Goal: Contribute content: Add original content to the website for others to see

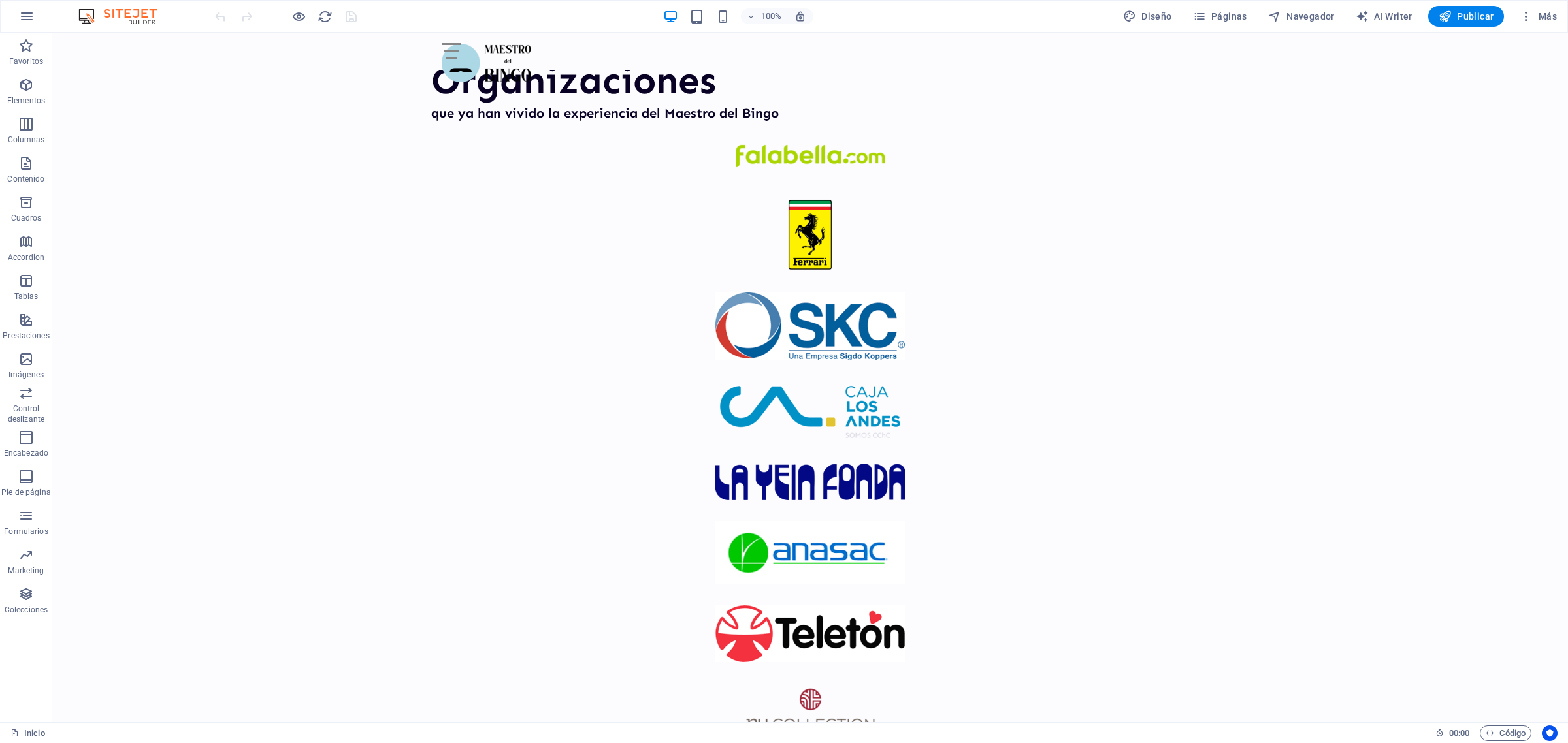
scroll to position [1590, 0]
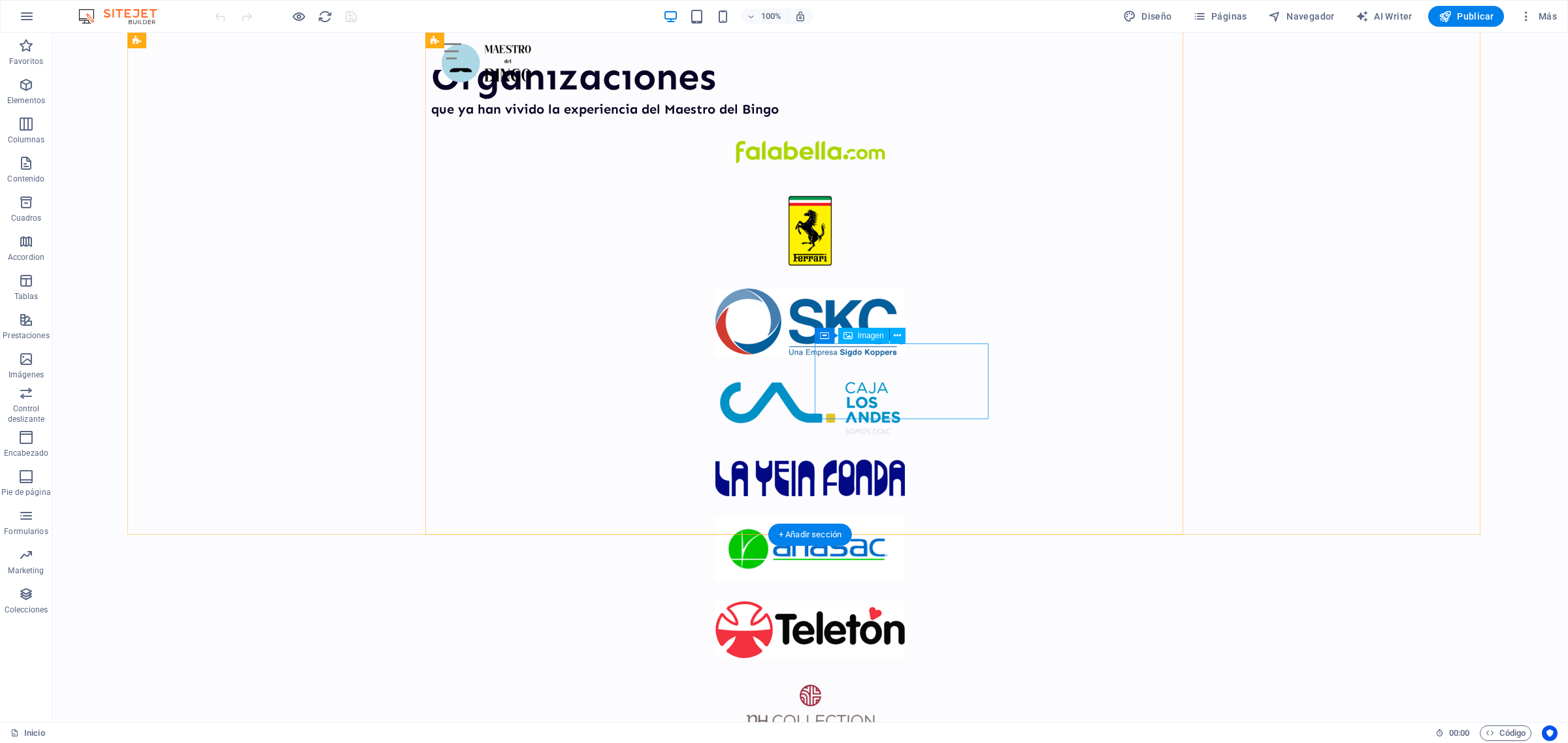
select select "px"
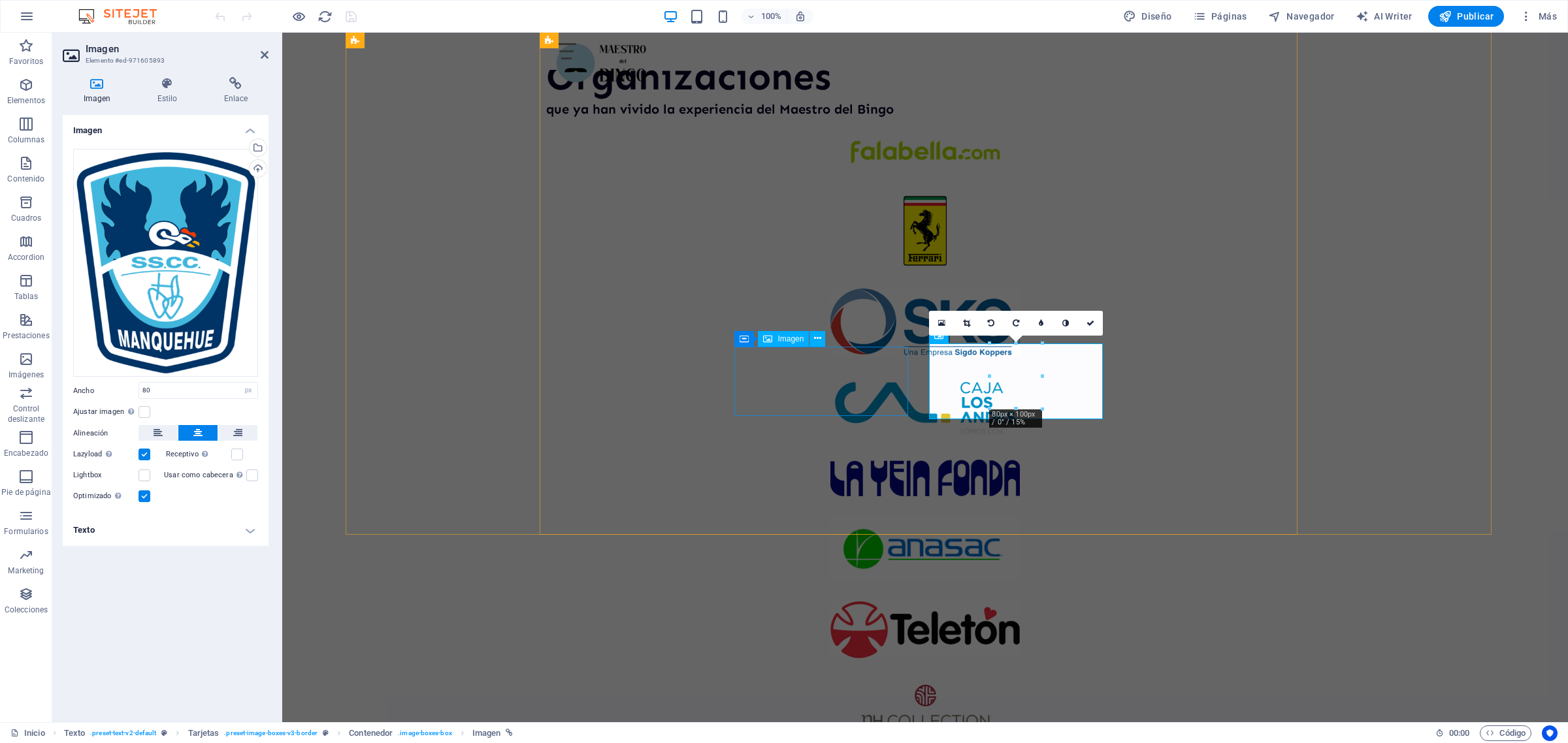
select select "px"
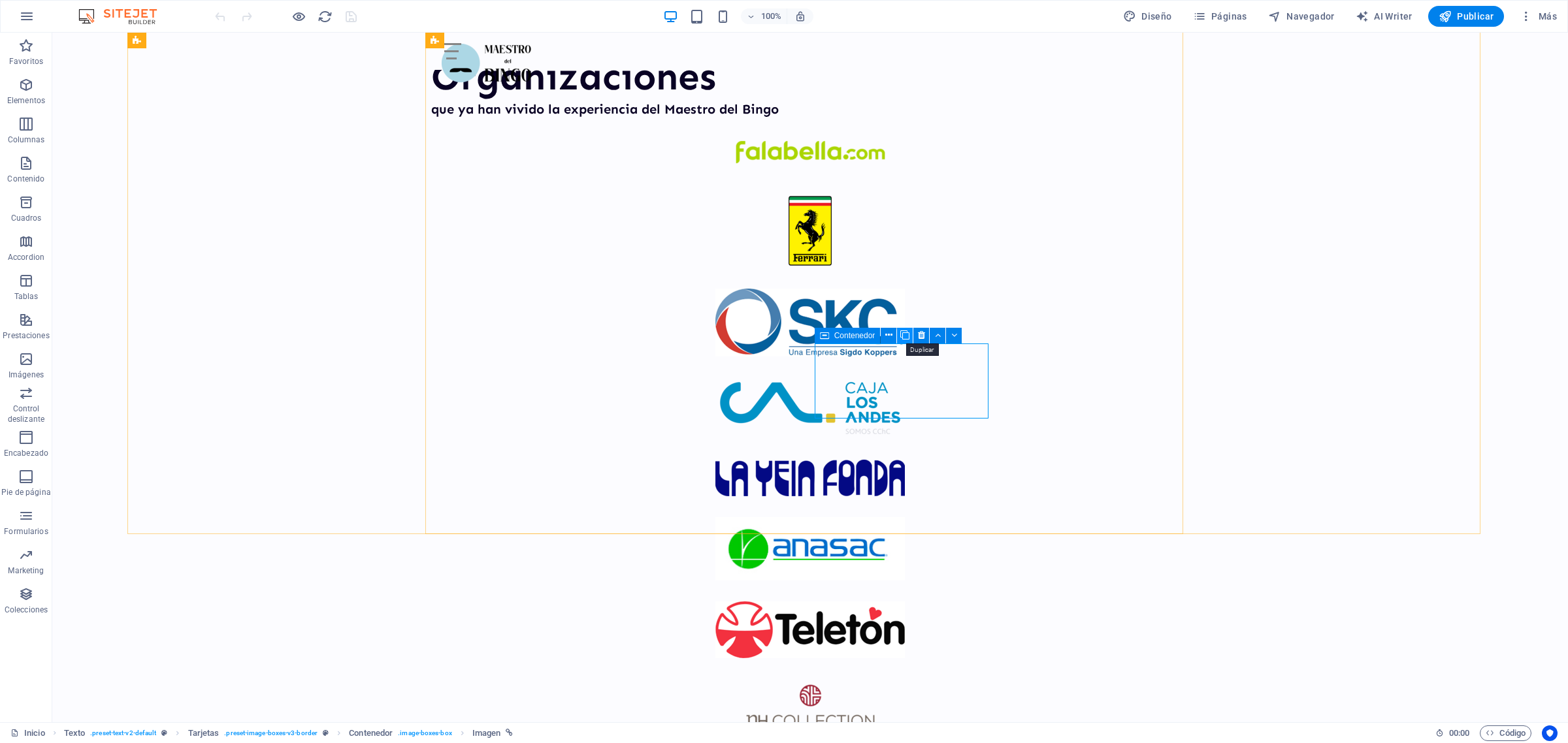
click at [902, 338] on icon at bounding box center [905, 336] width 10 height 13
select select "px"
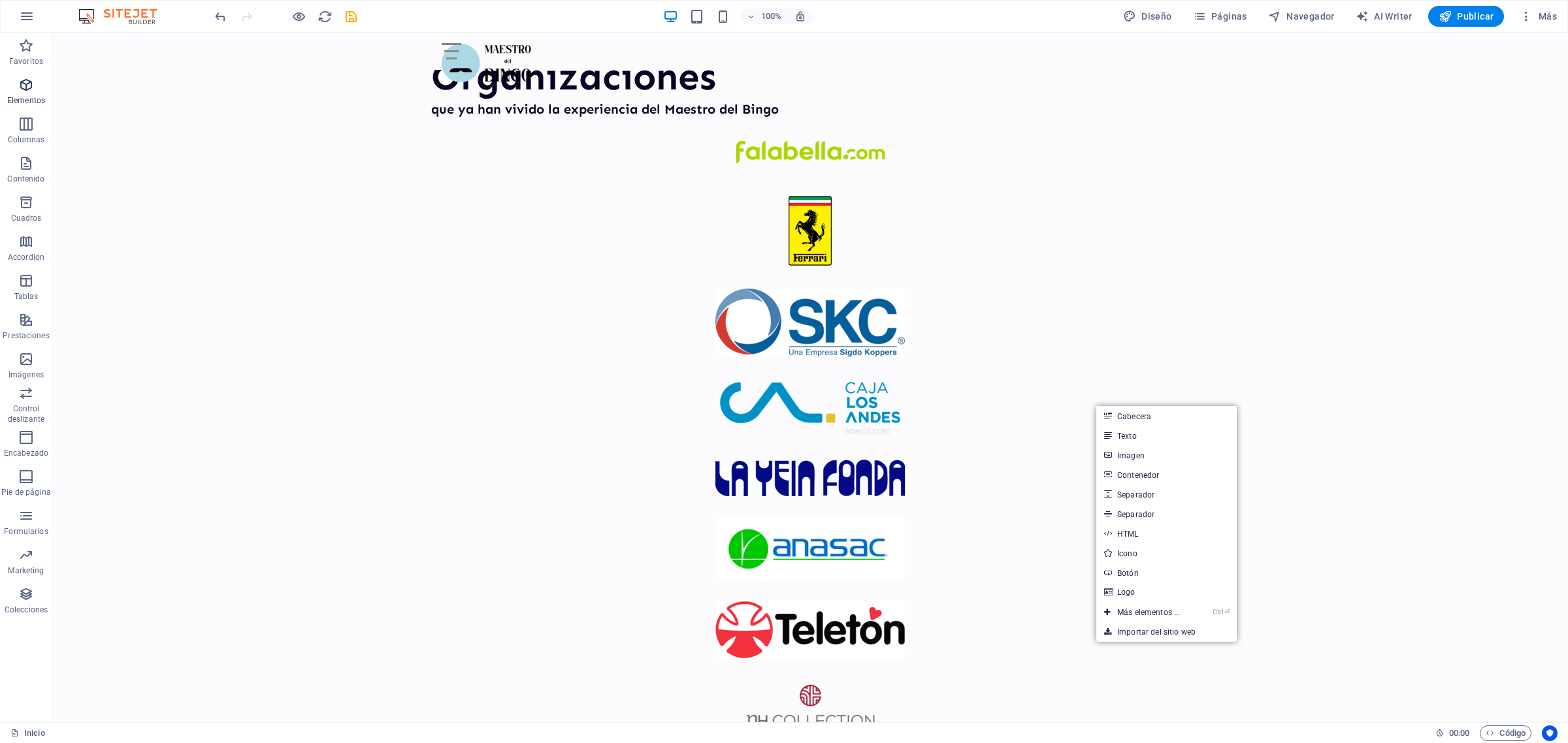
click at [17, 96] on p "Elementos" at bounding box center [26, 100] width 38 height 11
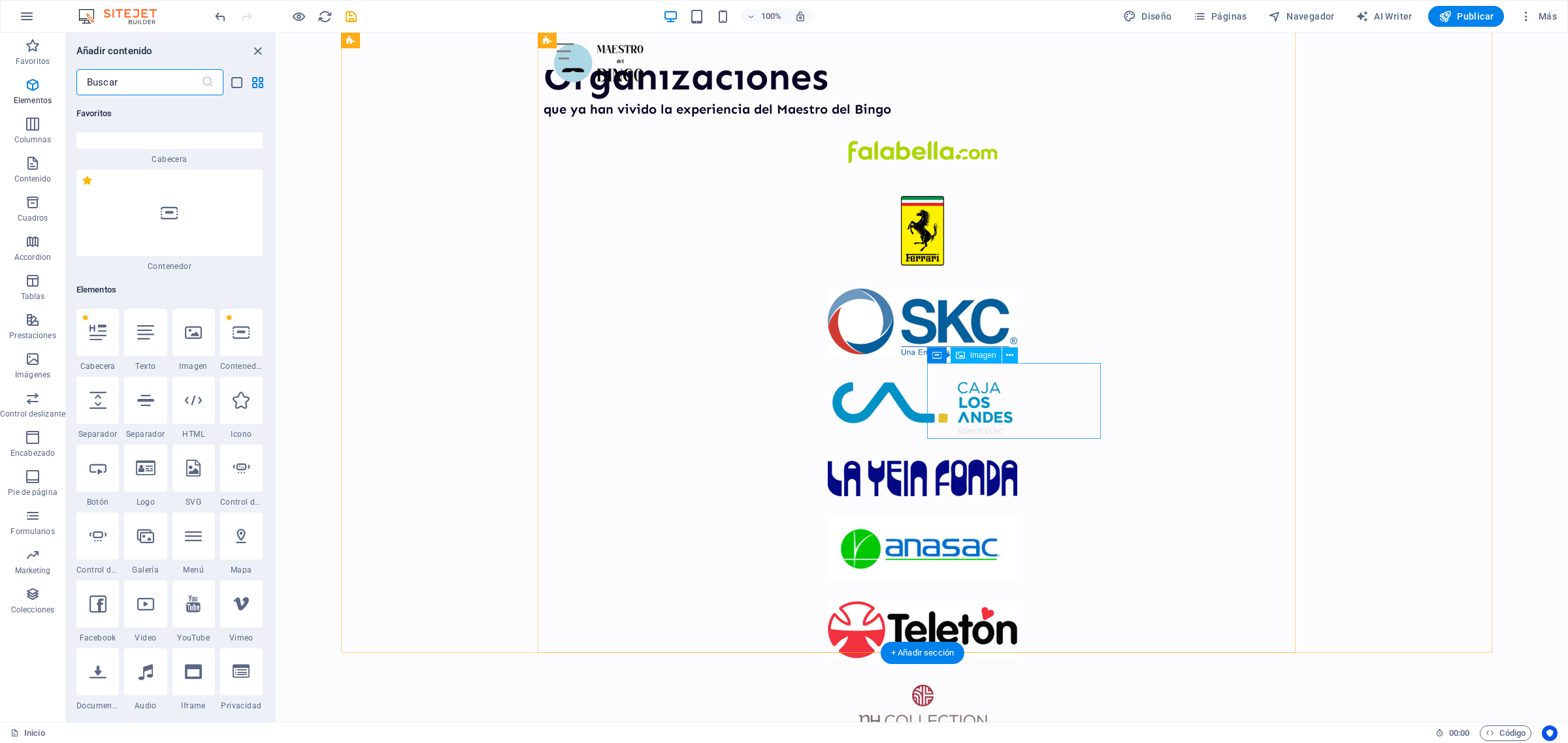
scroll to position [246, 0]
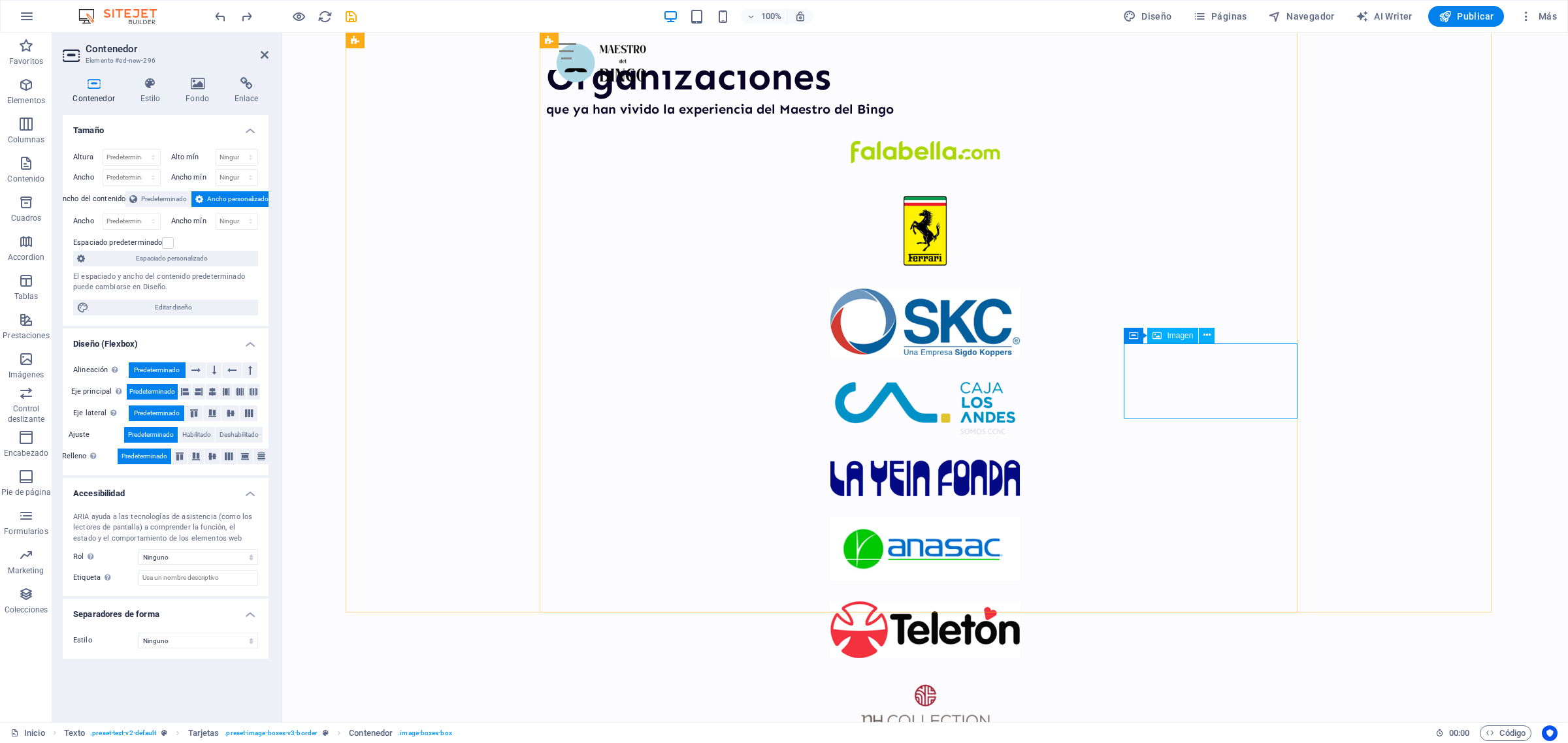
click at [1176, 335] on span "Imagen" at bounding box center [1180, 336] width 26 height 8
select select "px"
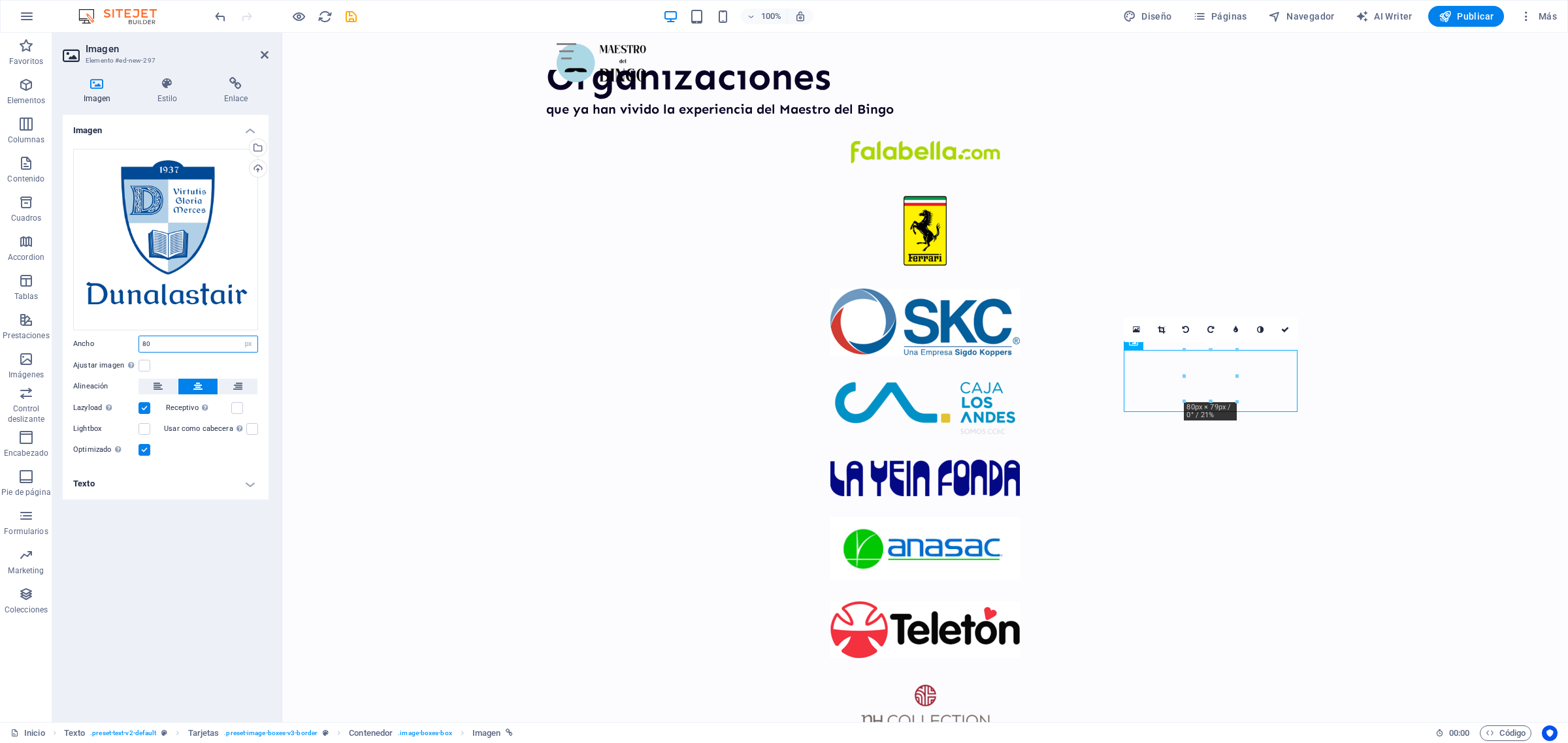
click at [170, 346] on input "80" at bounding box center [198, 344] width 118 height 15
type input "8"
click at [157, 339] on input "100" at bounding box center [198, 344] width 118 height 15
type input "110"
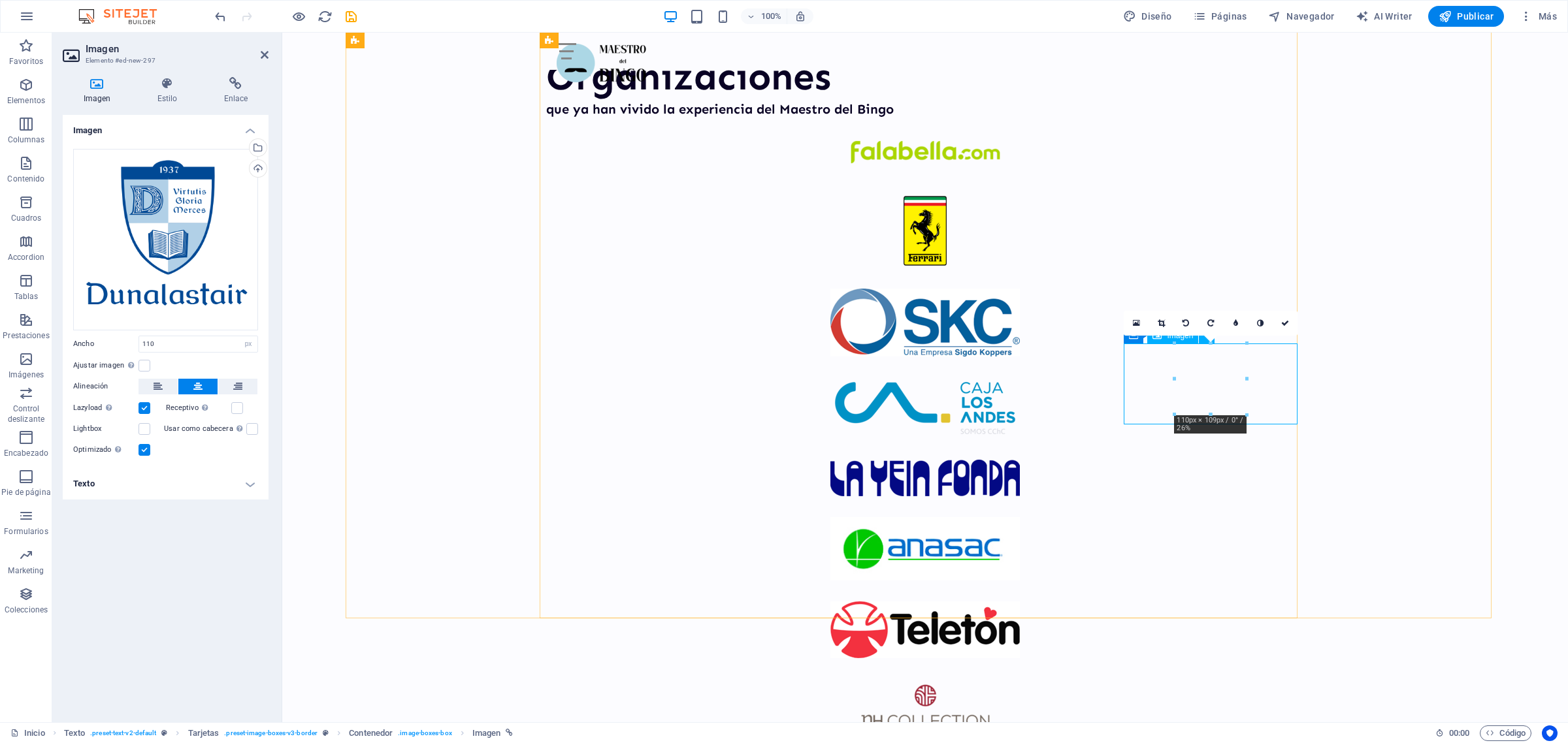
click at [1163, 323] on icon at bounding box center [1160, 323] width 7 height 8
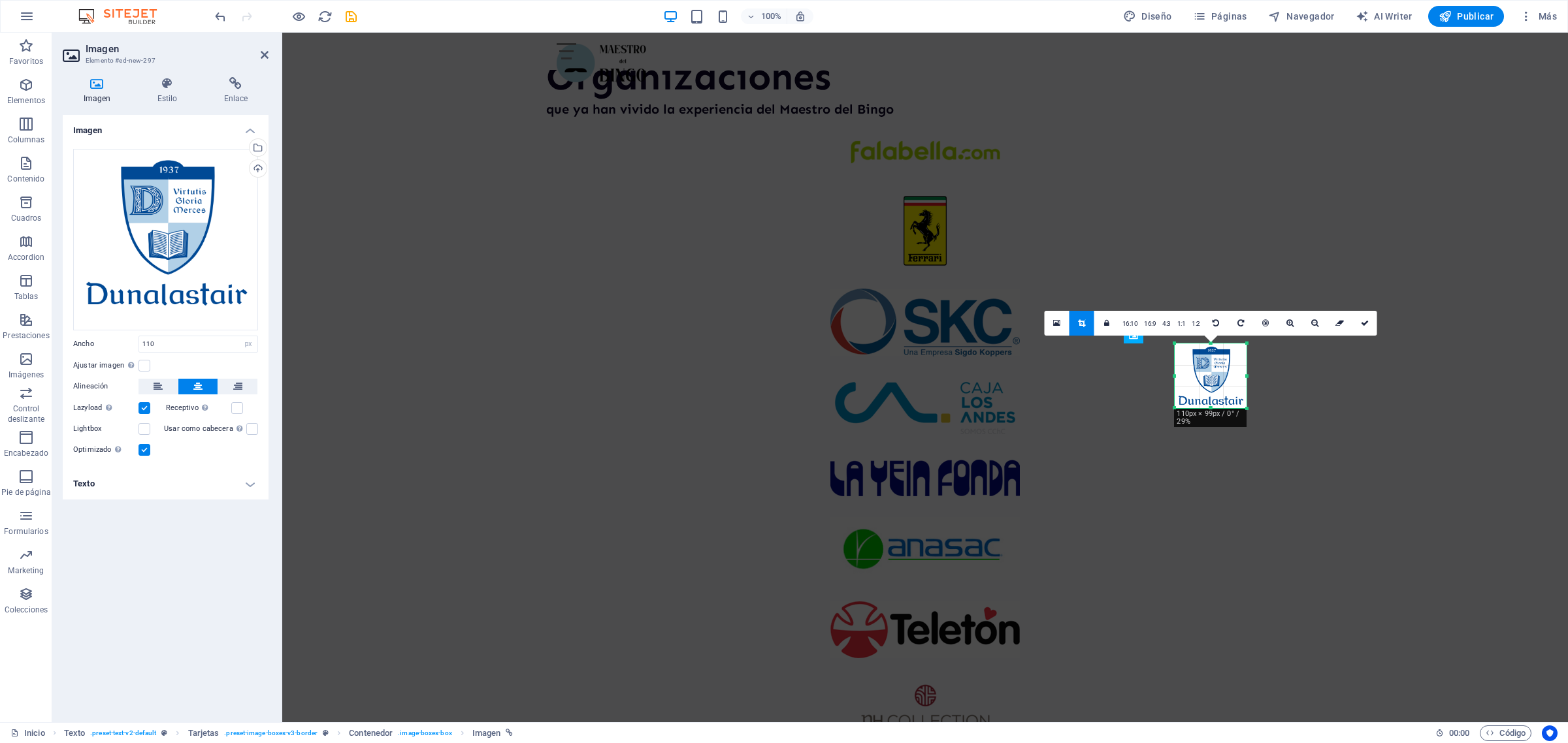
drag, startPoint x: 1214, startPoint y: 415, endPoint x: 1212, endPoint y: 408, distance: 7.3
click at [1212, 408] on div at bounding box center [1210, 408] width 72 height 5
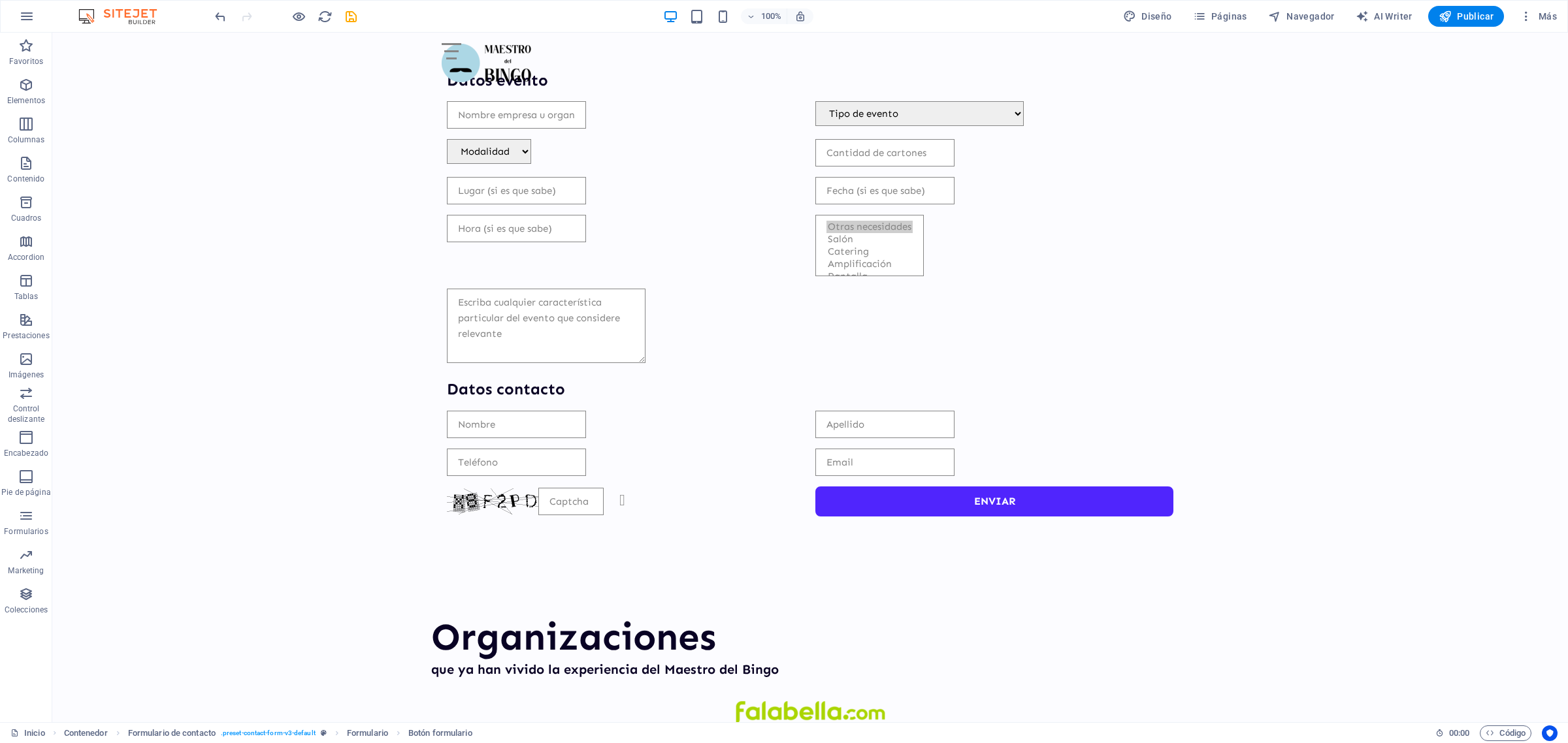
scroll to position [1096, 0]
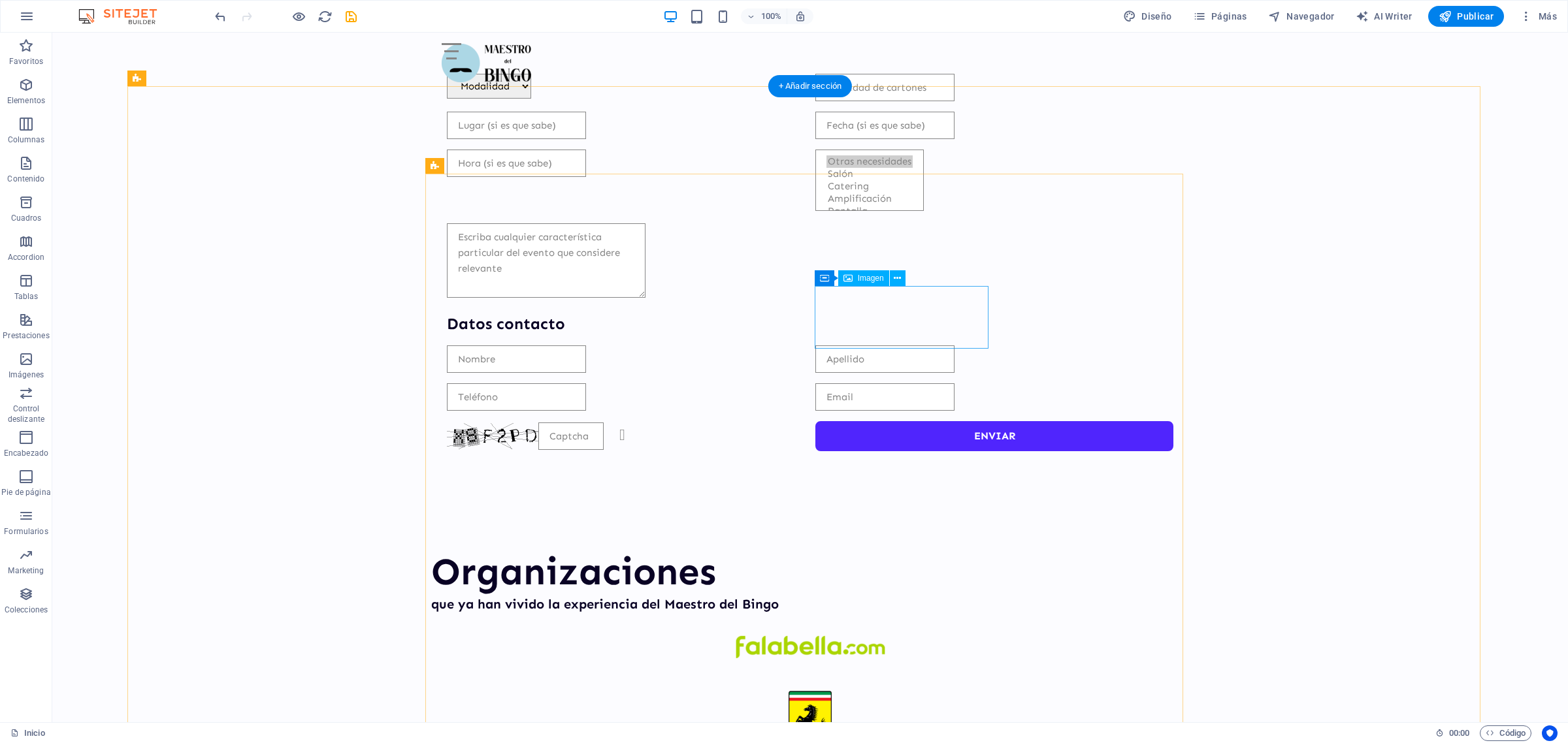
click at [904, 278] on icon at bounding box center [905, 278] width 10 height 13
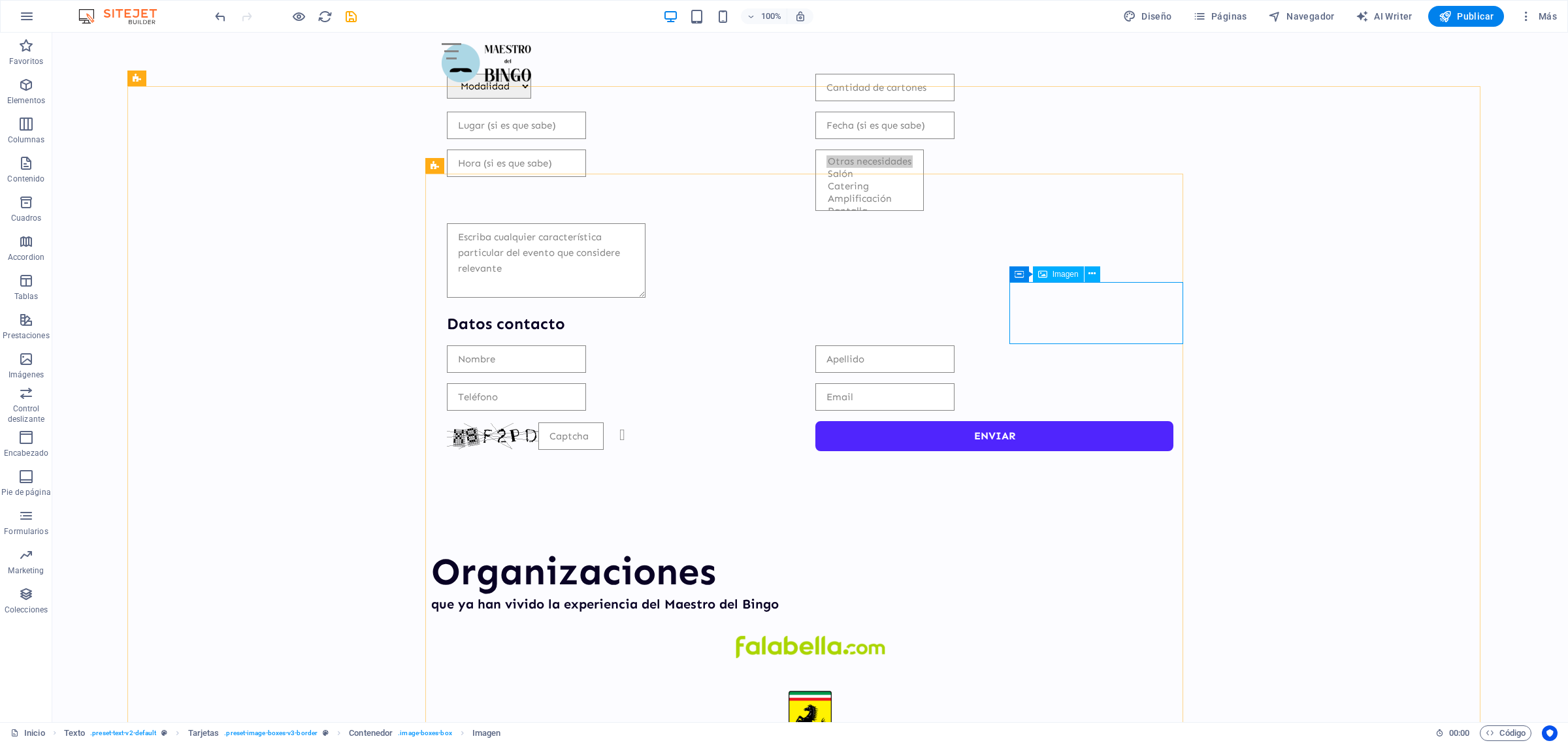
click at [1059, 276] on span "Imagen" at bounding box center [1065, 274] width 26 height 8
click at [1056, 271] on span "Imagen" at bounding box center [1065, 274] width 26 height 8
select select "px"
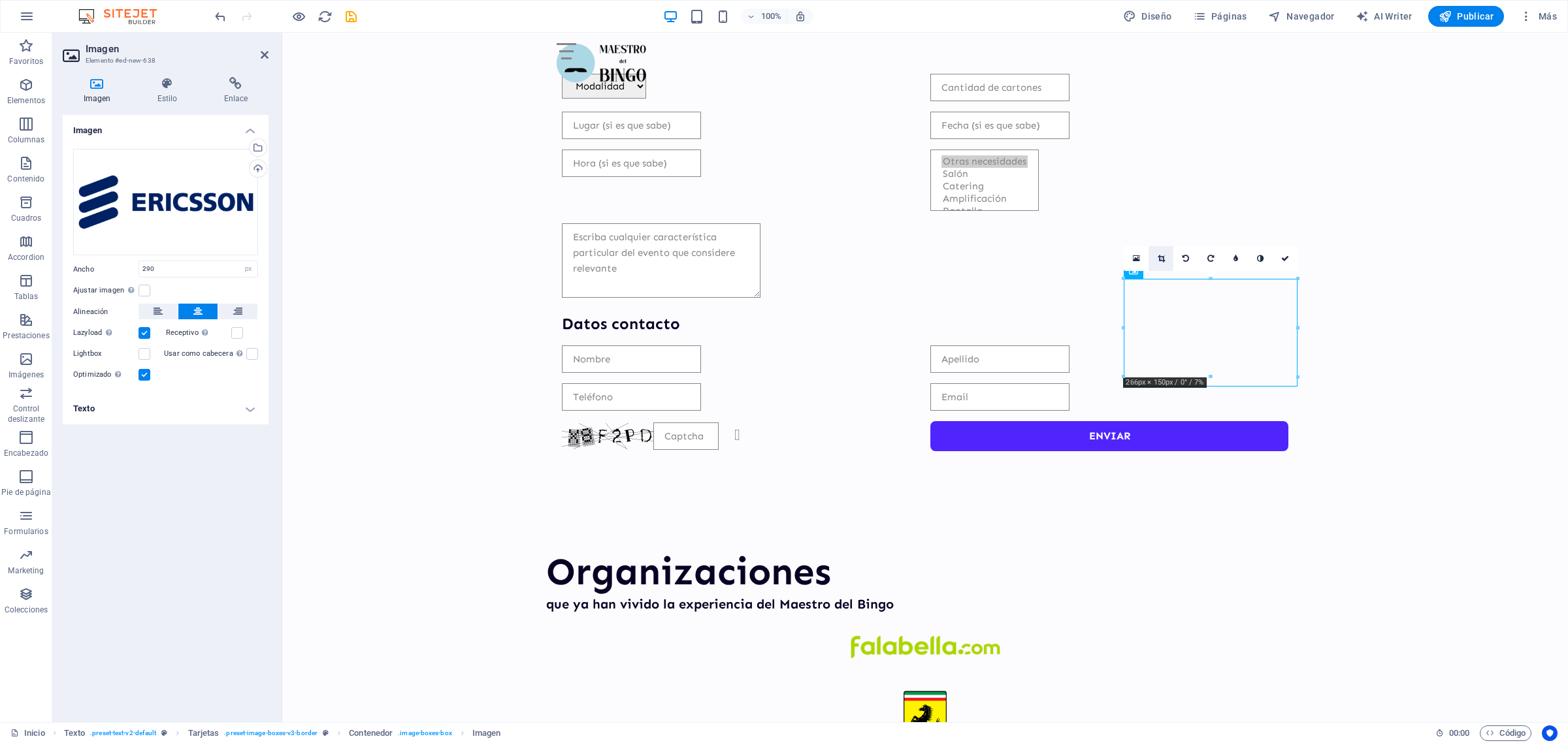
click at [1158, 259] on icon at bounding box center [1160, 259] width 7 height 8
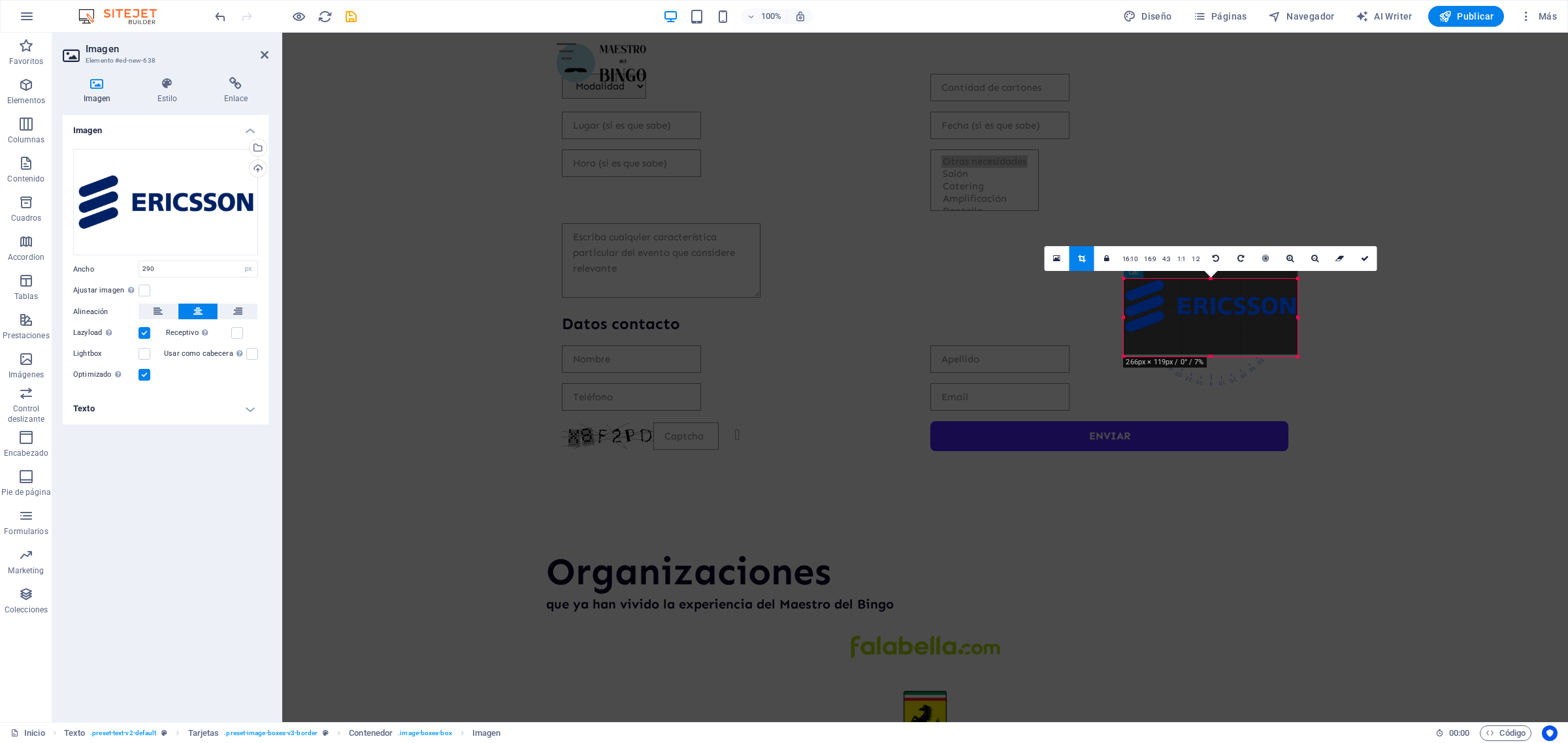
drag, startPoint x: 1212, startPoint y: 275, endPoint x: 1212, endPoint y: 297, distance: 22.0
click at [1212, 297] on div "180 170 160 150 140 130 120 110 100 90 80 70 60 50 40 30 20 10 0 -10 -20 -30 -4…" at bounding box center [1210, 317] width 174 height 78
drag, startPoint x: 1213, startPoint y: 356, endPoint x: 1210, endPoint y: 337, distance: 19.2
click at [1210, 337] on div at bounding box center [1210, 337] width 174 height 5
click at [1367, 258] on icon at bounding box center [1365, 259] width 8 height 8
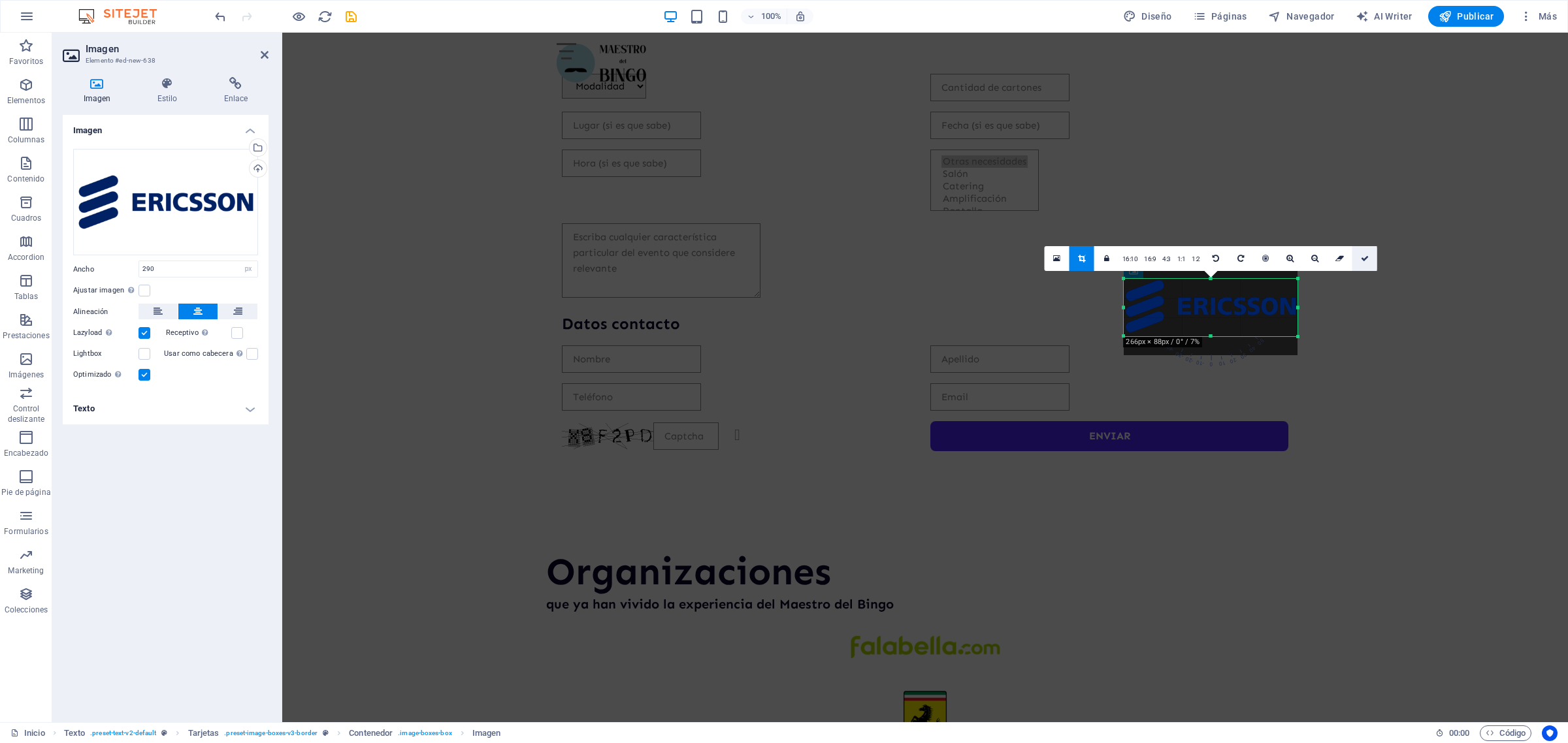
type input "265"
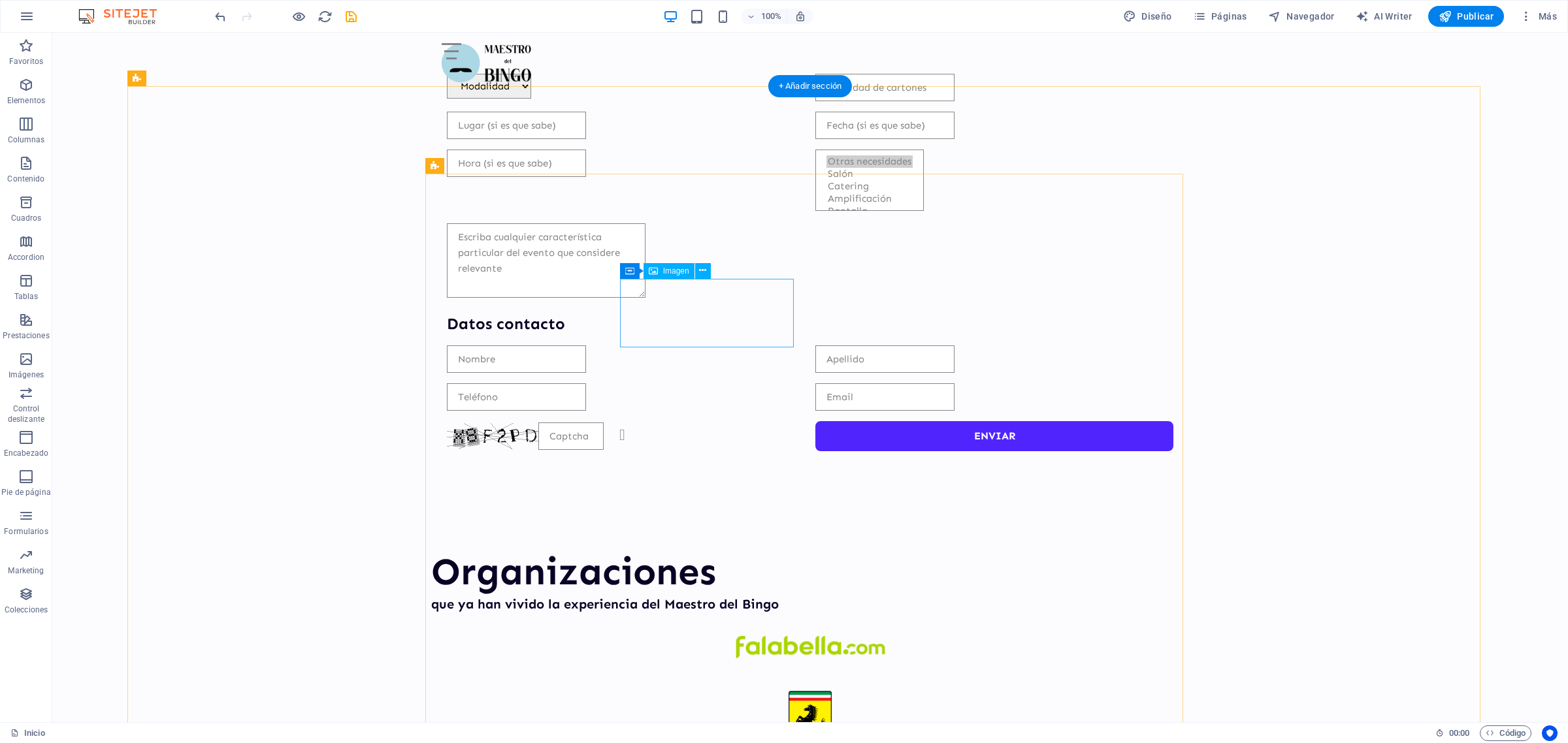
click at [714, 272] on icon at bounding box center [711, 270] width 10 height 13
select select "px"
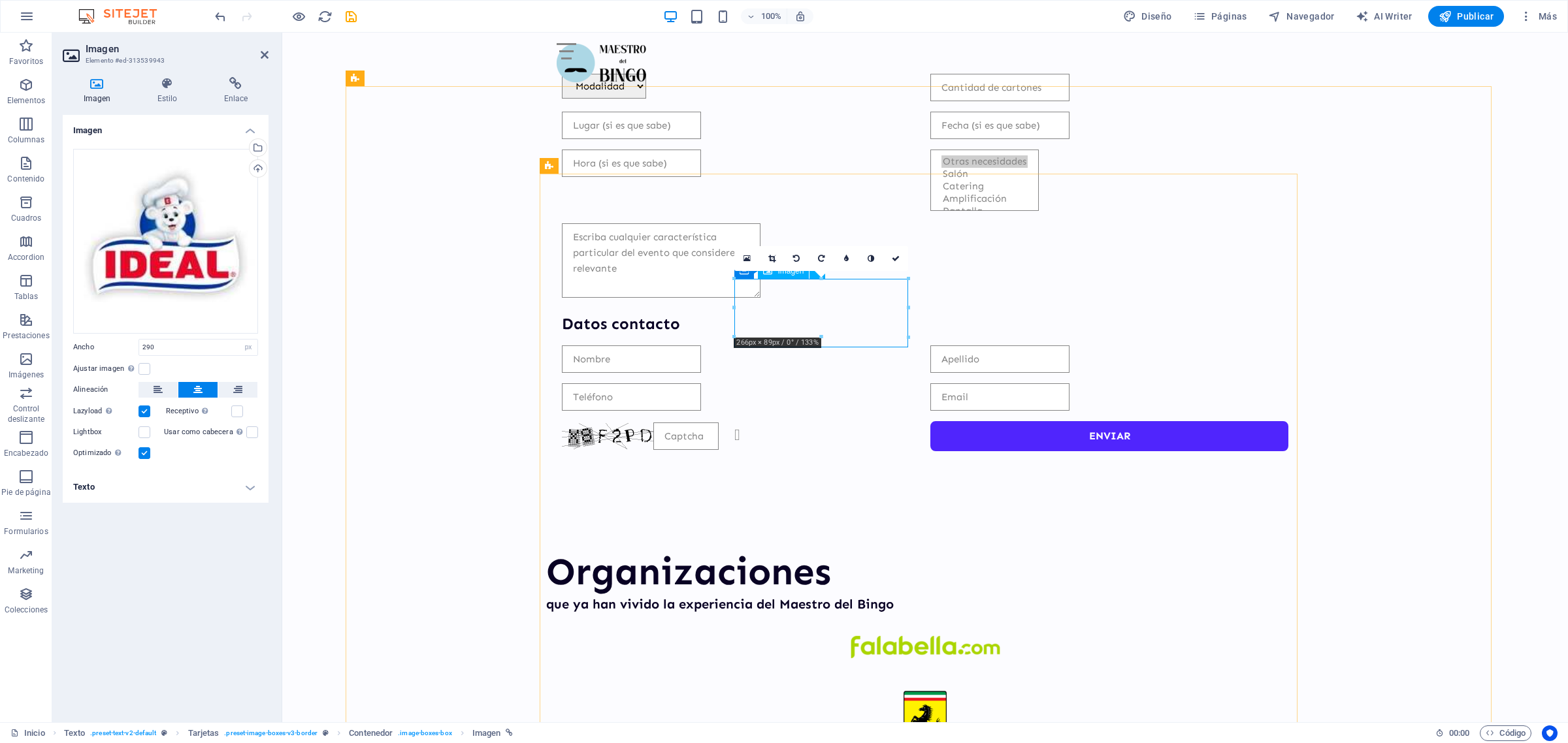
click at [163, 351] on input "290" at bounding box center [198, 347] width 118 height 15
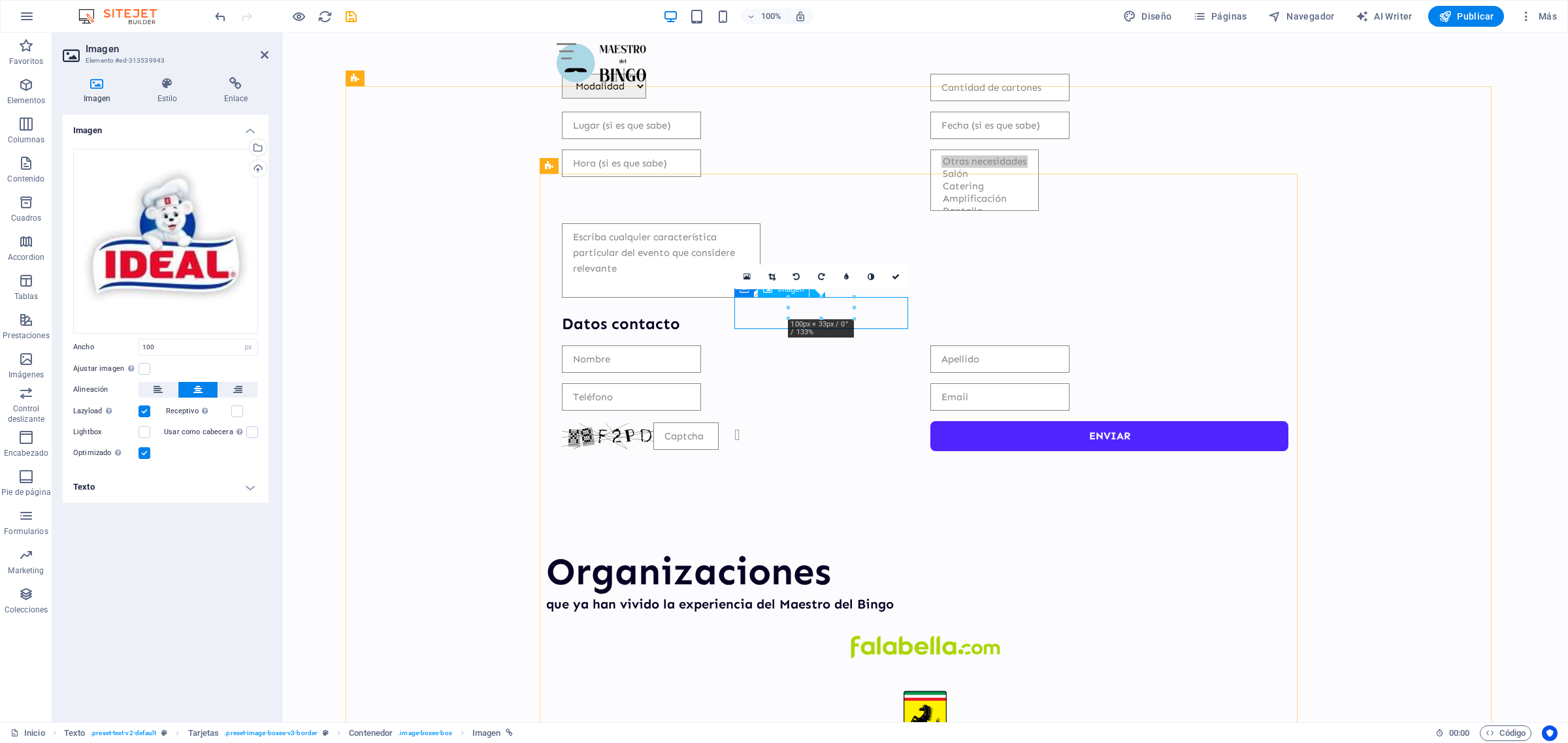
click at [778, 271] on link at bounding box center [772, 277] width 25 height 25
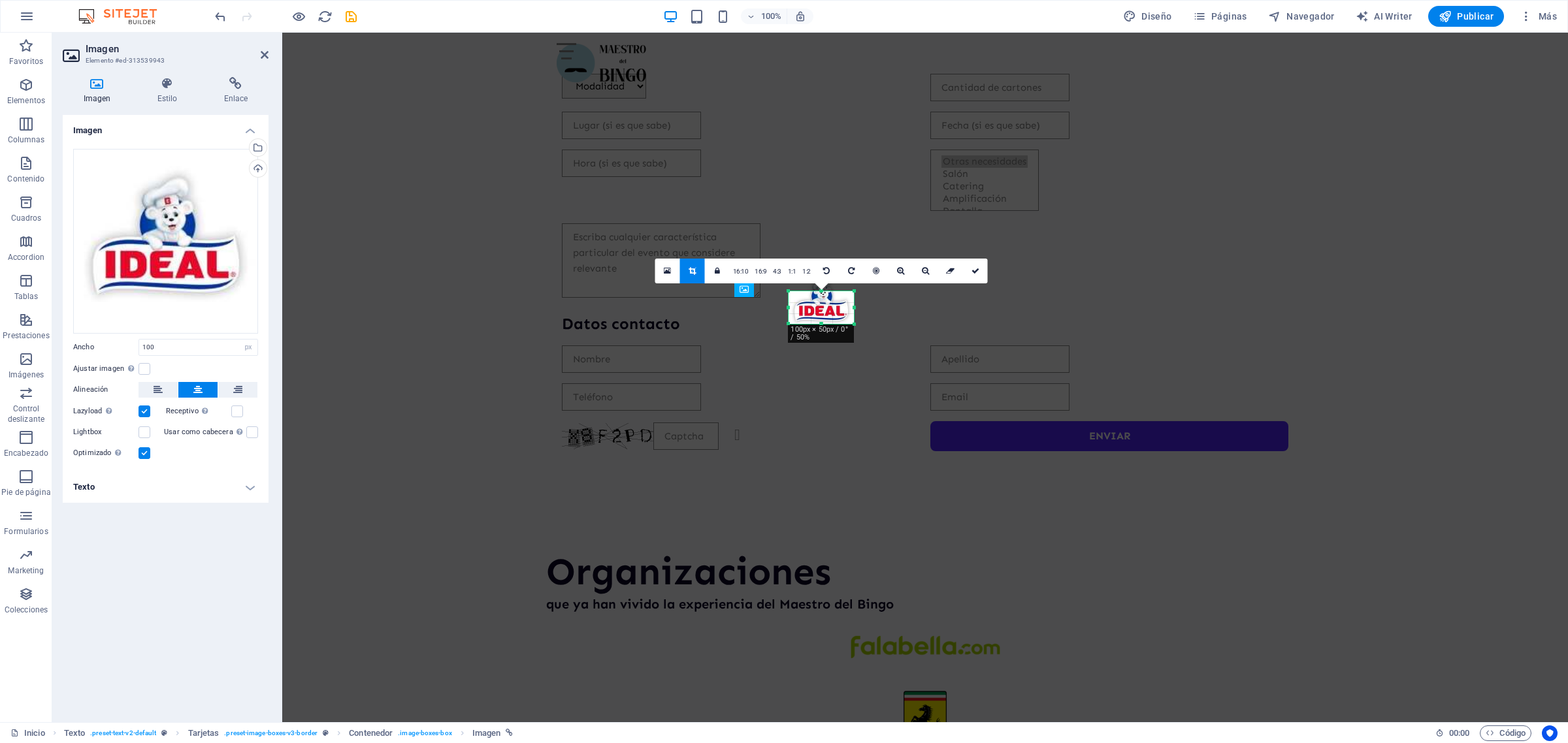
drag, startPoint x: 821, startPoint y: 320, endPoint x: 822, endPoint y: 331, distance: 11.0
click at [822, 324] on div "180 170 160 150 140 130 120 110 100 90 80 70 60 50 40 30 20 10 0 -10 -20 -30 -4…" at bounding box center [821, 308] width 65 height 33
drag, startPoint x: 822, startPoint y: 289, endPoint x: 817, endPoint y: 275, distance: 14.9
click at [817, 284] on div "180 170 160 150 140 130 120 110 100 90 80 70 60 50 40 30 20 10 0 -10 -20 -30 -4…" at bounding box center [821, 307] width 65 height 47
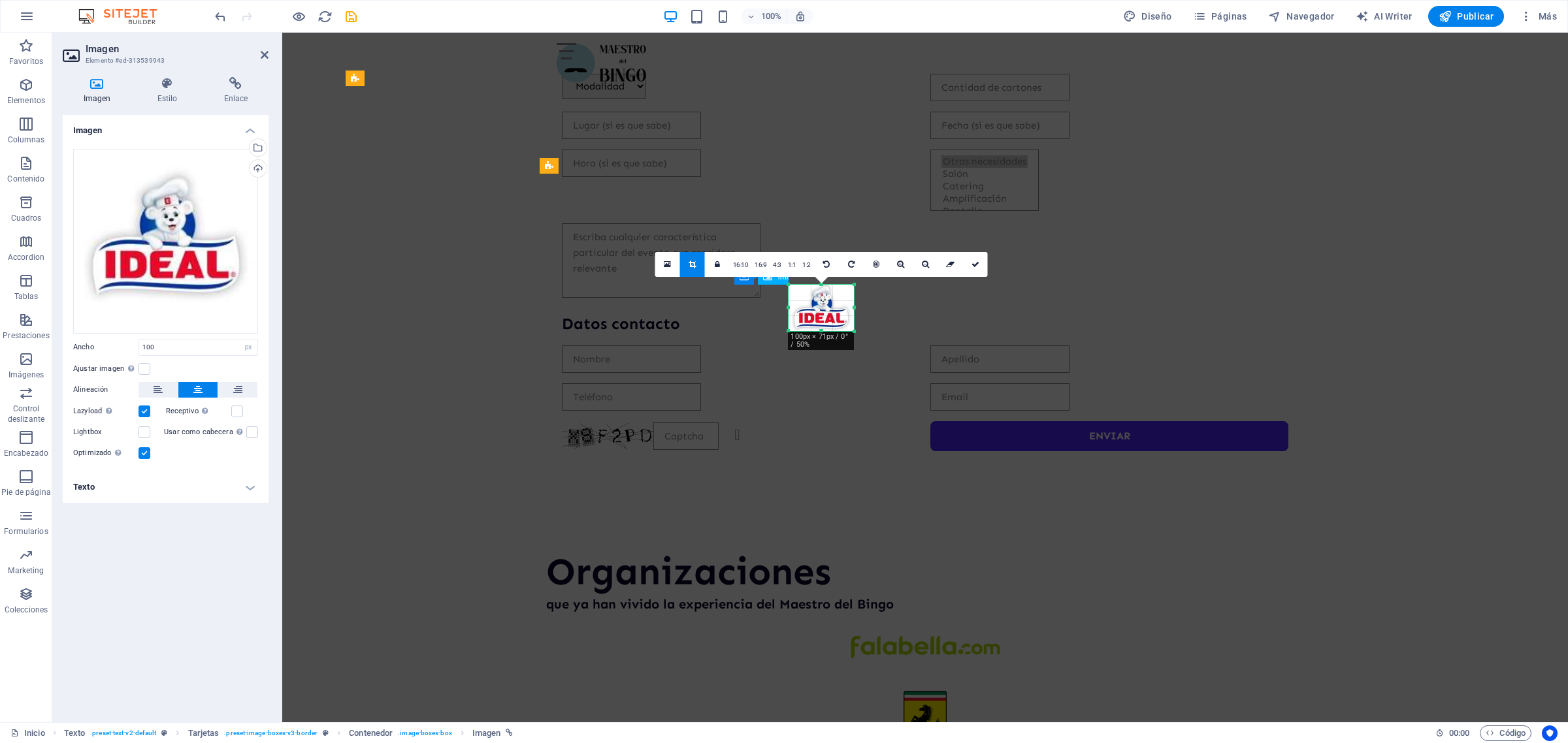
click at [971, 267] on icon at bounding box center [975, 265] width 8 height 8
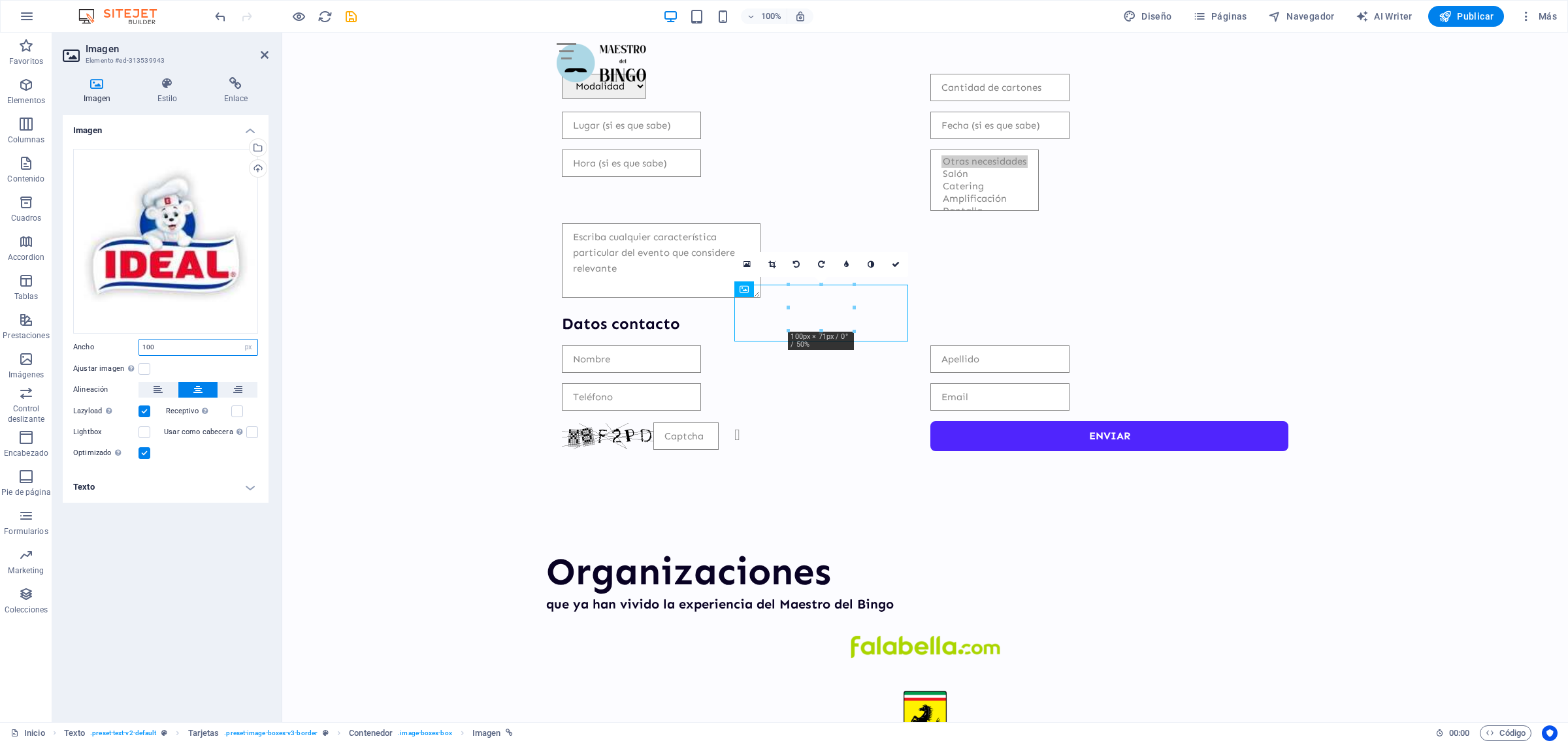
click at [163, 350] on input "100" at bounding box center [198, 347] width 118 height 15
type input "130"
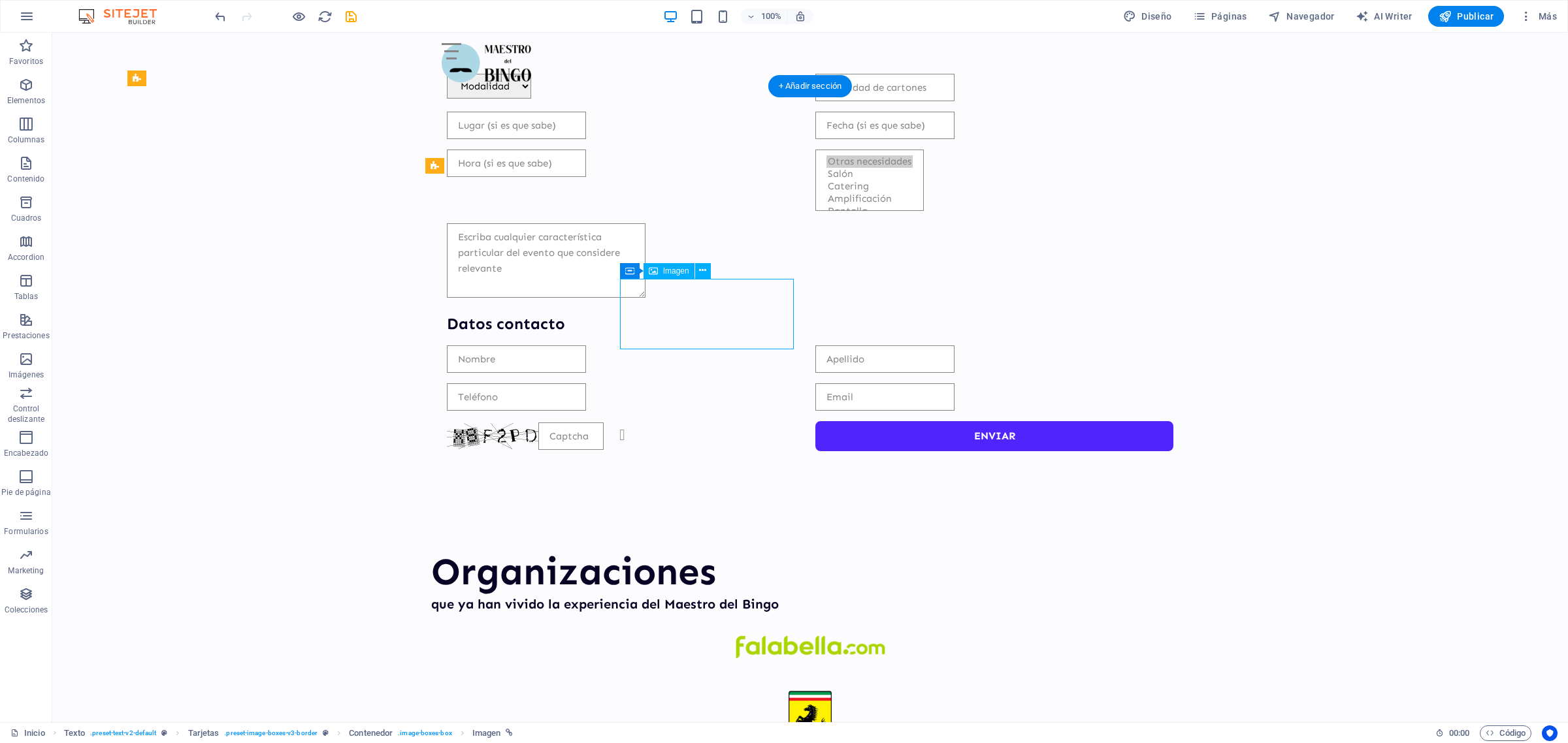
select select "px"
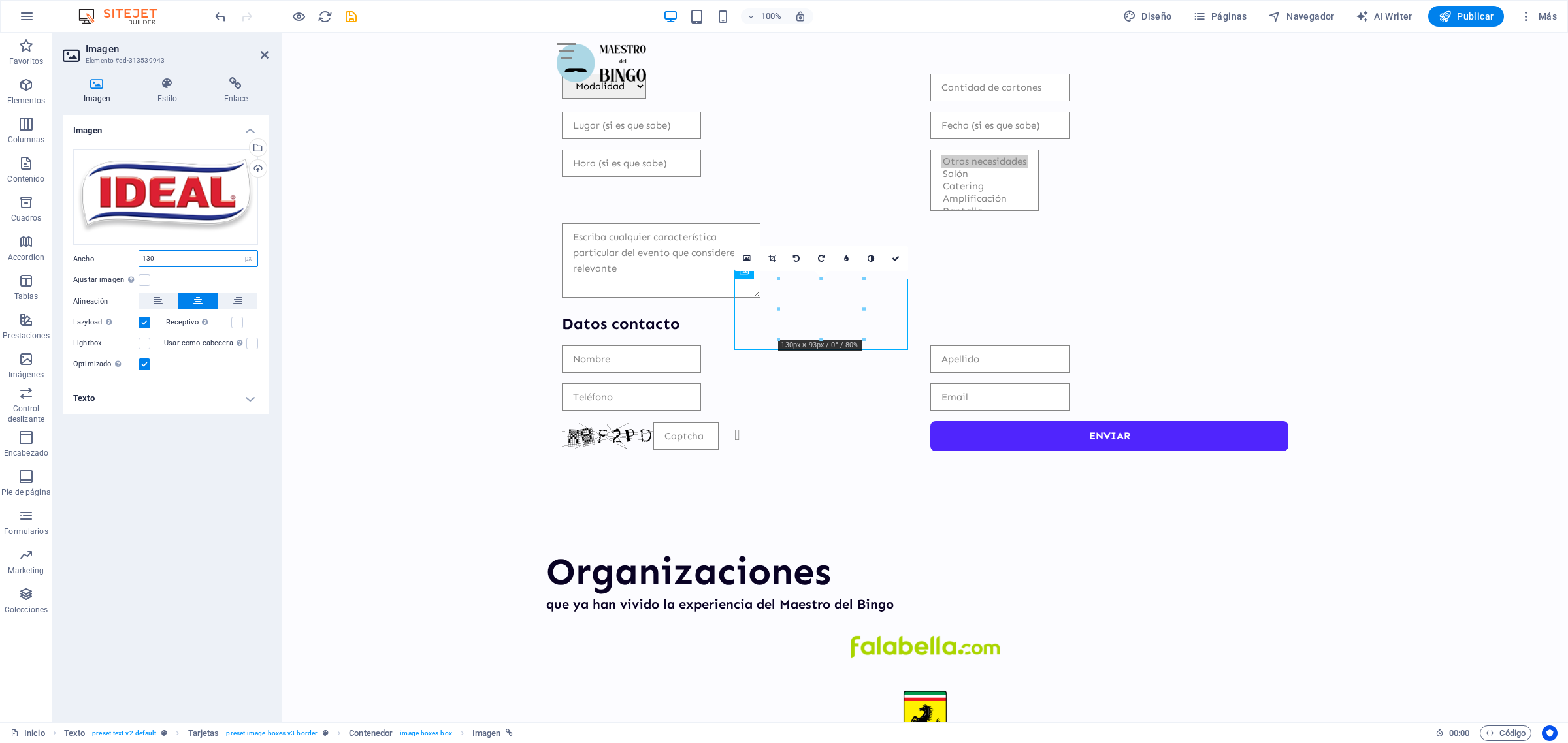
click at [196, 259] on input "130" at bounding box center [198, 259] width 118 height 15
drag, startPoint x: 1031, startPoint y: 363, endPoint x: 714, endPoint y: 331, distance: 318.6
click at [167, 255] on input "132" at bounding box center [198, 259] width 118 height 15
click at [772, 256] on icon at bounding box center [771, 259] width 7 height 8
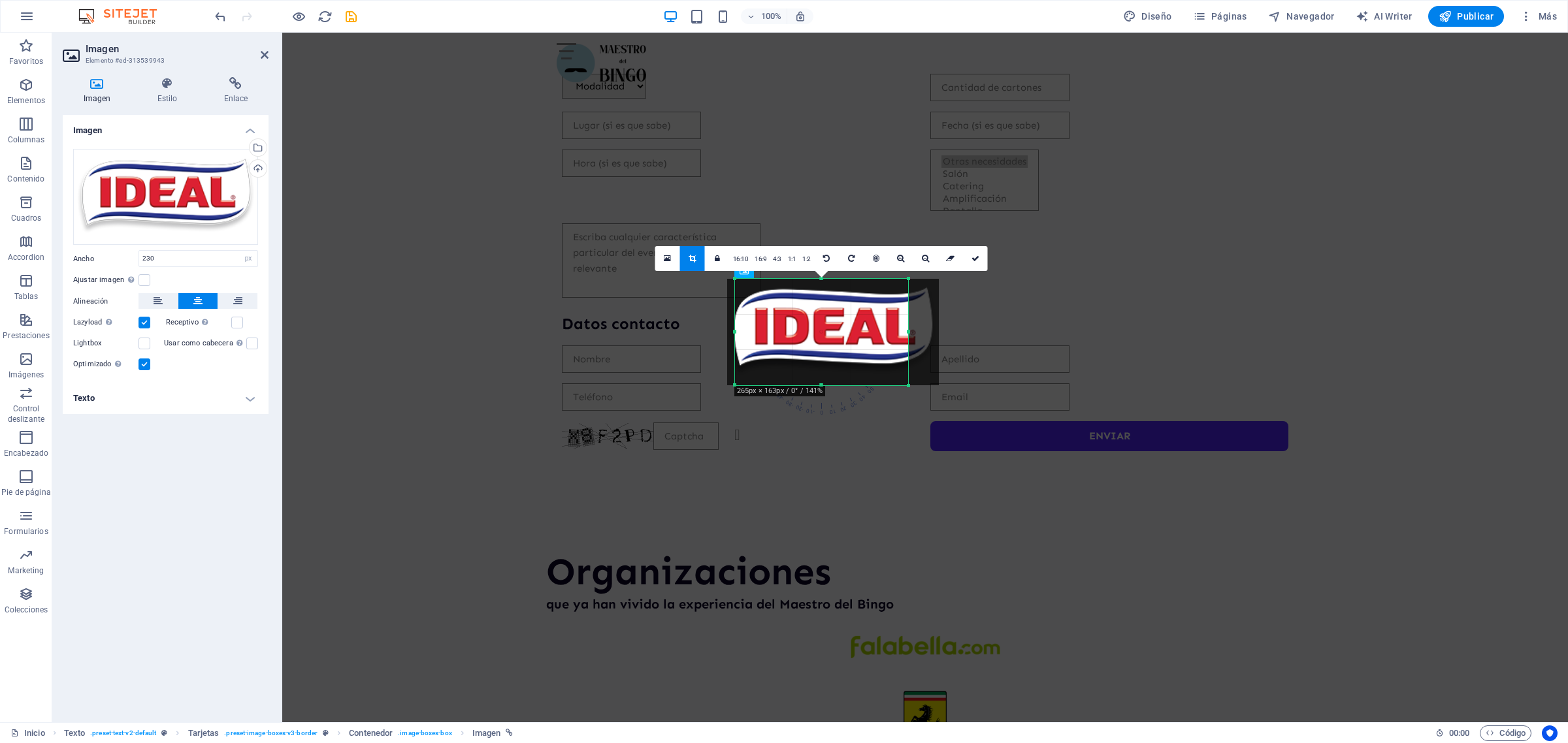
drag, startPoint x: 745, startPoint y: 332, endPoint x: 722, endPoint y: 333, distance: 23.0
click at [735, 333] on div "180 170 160 150 140 130 120 110 100 90 80 70 60 50 40 30 20 10 0 -10 -20 -30 -4…" at bounding box center [821, 332] width 174 height 106
click at [904, 331] on div at bounding box center [832, 332] width 212 height 106
drag, startPoint x: 907, startPoint y: 331, endPoint x: 938, endPoint y: 332, distance: 31.0
click at [908, 332] on div "180 170 160 150 140 130 120 110 100 90 80 70 60 50 40 30 20 10 0 -10 -20 -30 -4…" at bounding box center [821, 332] width 174 height 106
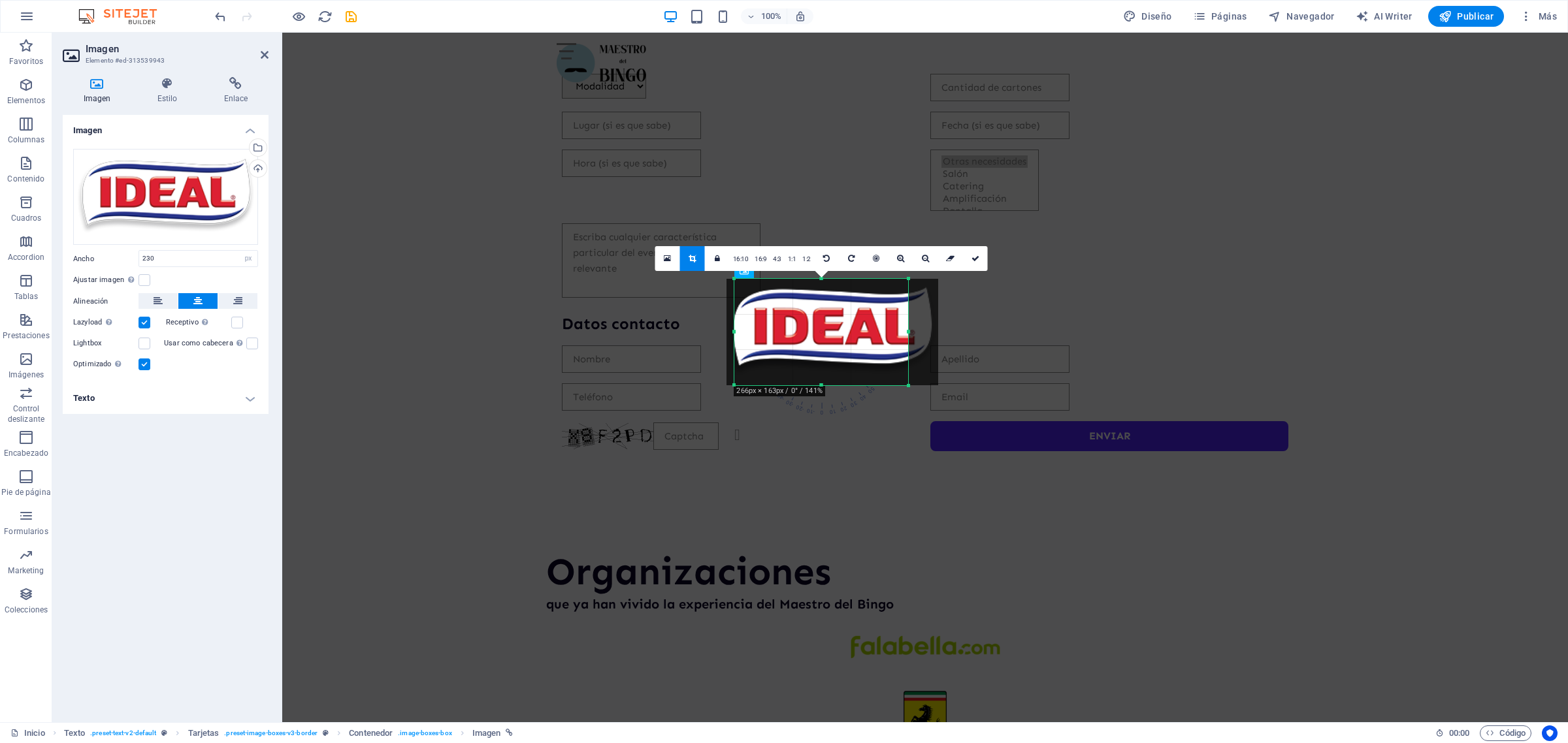
drag, startPoint x: 909, startPoint y: 332, endPoint x: 917, endPoint y: 328, distance: 8.9
click at [908, 328] on div "180 170 160 150 140 130 120 110 100 90 80 70 60 50 40 30 20 10 0 -10 -20 -30 -4…" at bounding box center [821, 332] width 174 height 106
drag, startPoint x: 910, startPoint y: 330, endPoint x: 954, endPoint y: 343, distance: 45.9
click at [172, 259] on input "230" at bounding box center [198, 259] width 118 height 15
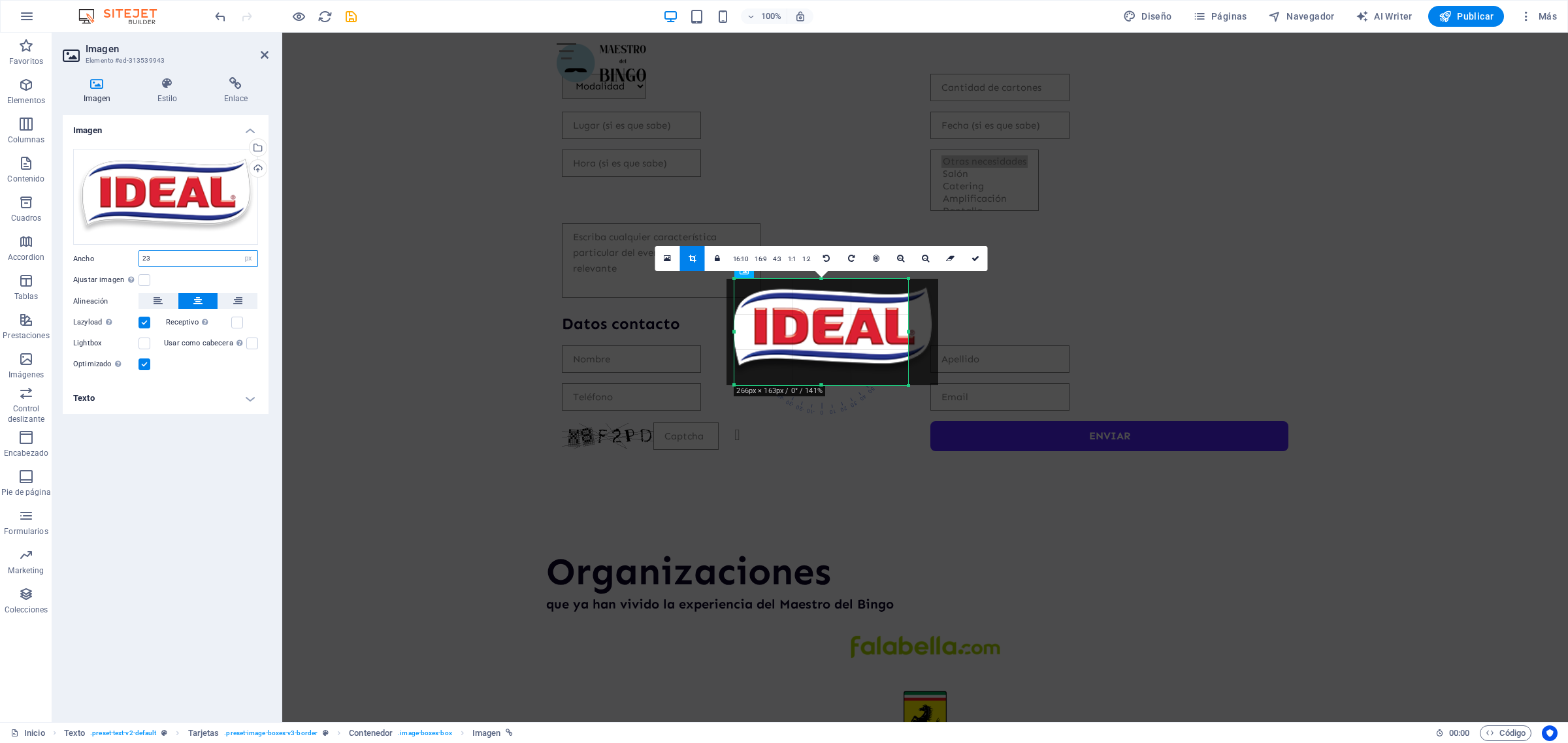
type input "2"
drag, startPoint x: 908, startPoint y: 332, endPoint x: 928, endPoint y: 335, distance: 20.2
click at [908, 335] on div "180 170 160 150 140 130 120 110 100 90 80 70 60 50 40 30 20 10 0 -10 -20 -30 -4…" at bounding box center [821, 332] width 174 height 106
click at [822, 283] on div "180 170 160 150 140 130 120 110 100 90 80 70 60 50 40 30 20 10 0 -10 -20 -30 -4…" at bounding box center [821, 330] width 174 height 102
drag, startPoint x: 822, startPoint y: 381, endPoint x: 820, endPoint y: 364, distance: 17.1
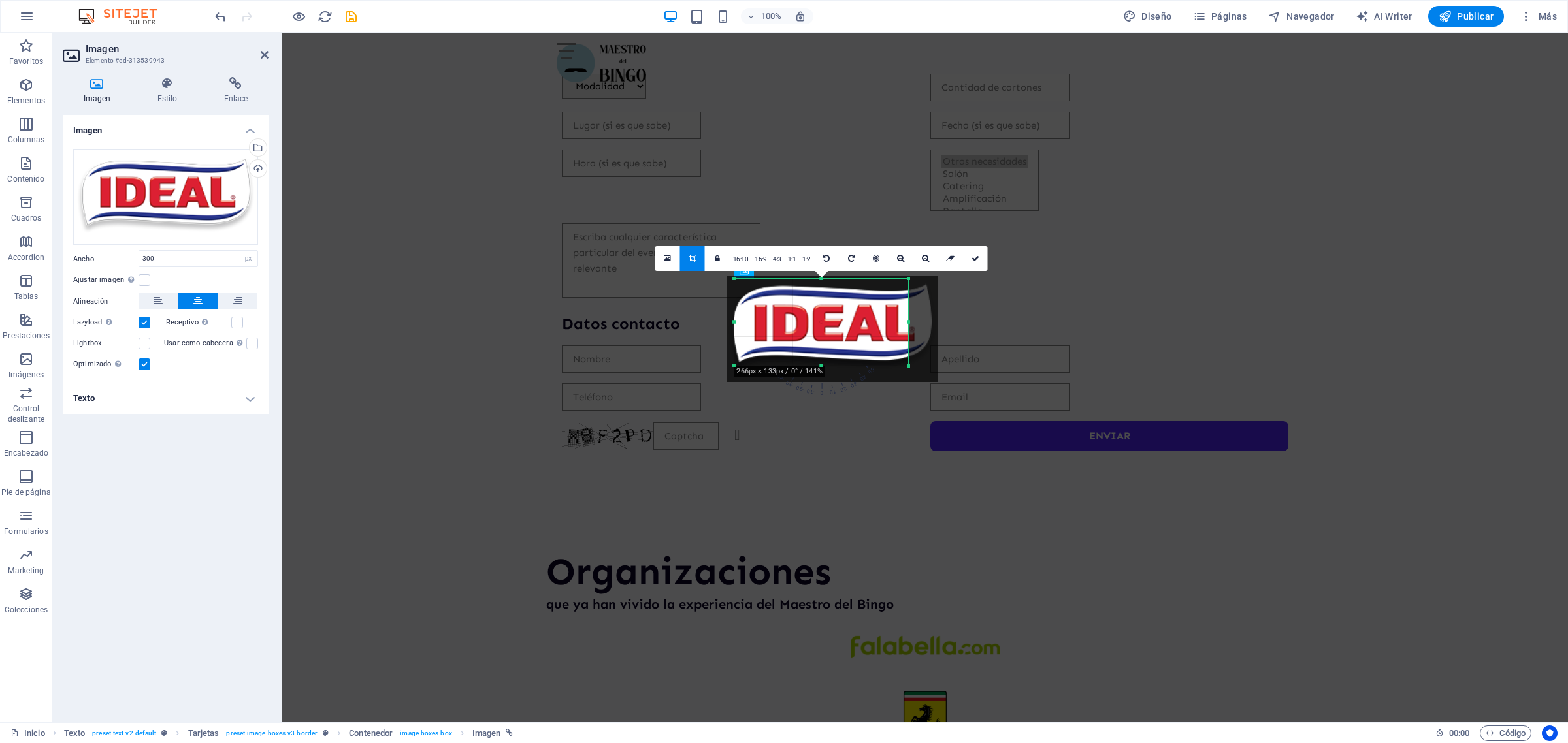
click at [820, 364] on div at bounding box center [821, 365] width 174 height 5
drag, startPoint x: 909, startPoint y: 320, endPoint x: 1021, endPoint y: 335, distance: 113.0
click at [763, 259] on link "16:9" at bounding box center [760, 260] width 18 height 25
click at [731, 259] on link "16:10" at bounding box center [740, 260] width 22 height 25
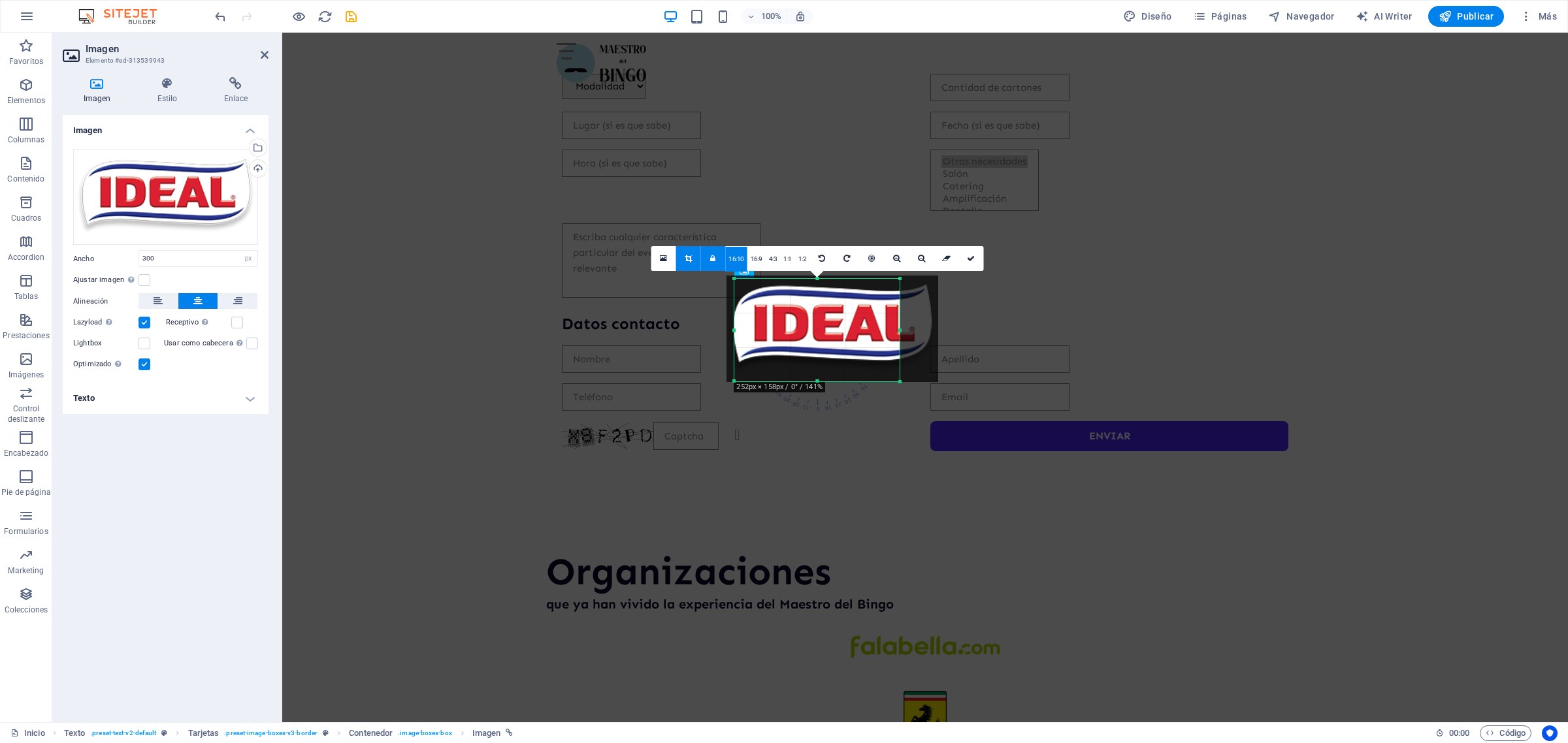
click at [731, 259] on link "16:10" at bounding box center [736, 260] width 22 height 25
click at [772, 253] on link "4:3" at bounding box center [773, 260] width 15 height 25
click at [788, 256] on link "1:2" at bounding box center [789, 260] width 15 height 25
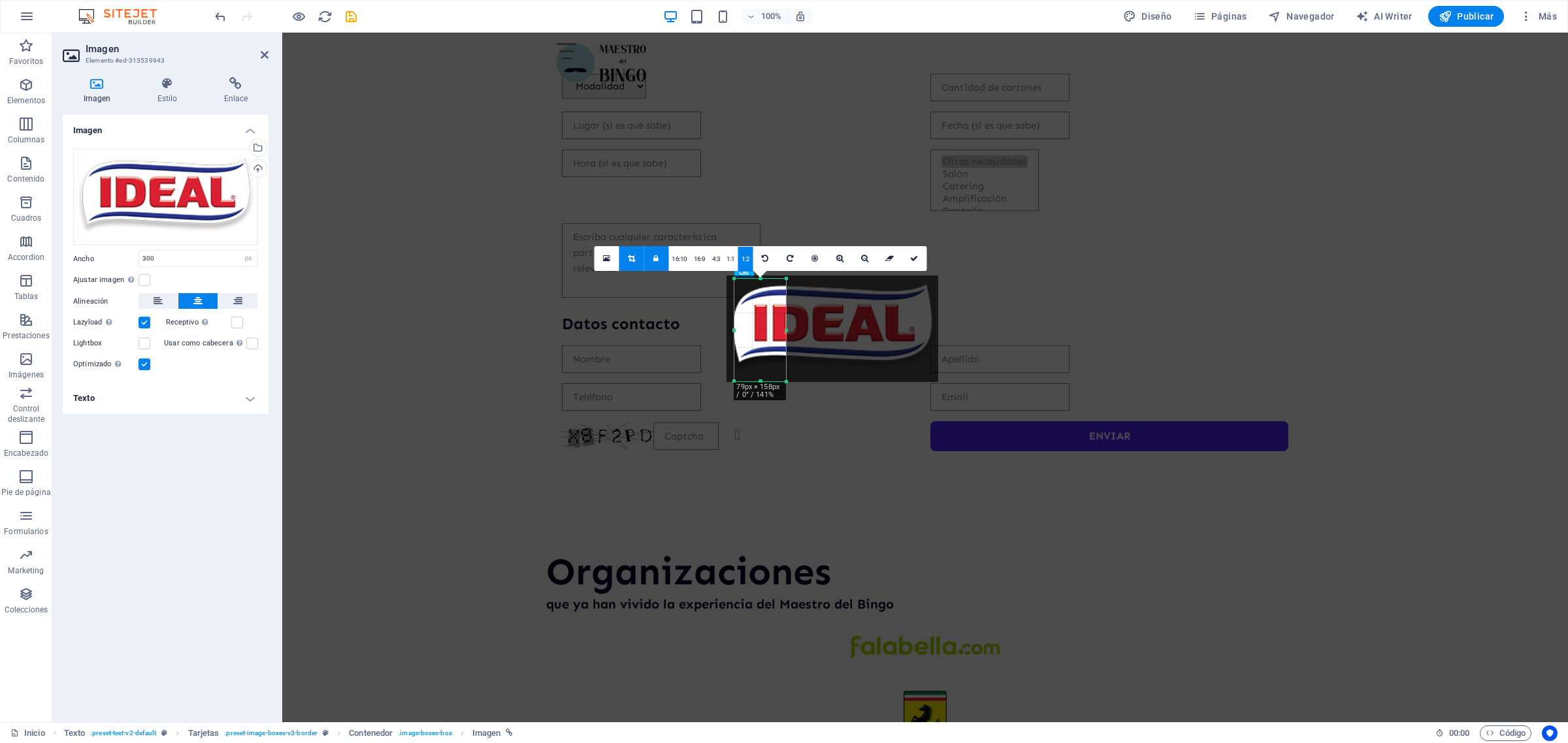
click at [658, 259] on icon at bounding box center [655, 259] width 5 height 8
click at [619, 259] on link at bounding box center [606, 259] width 25 height 25
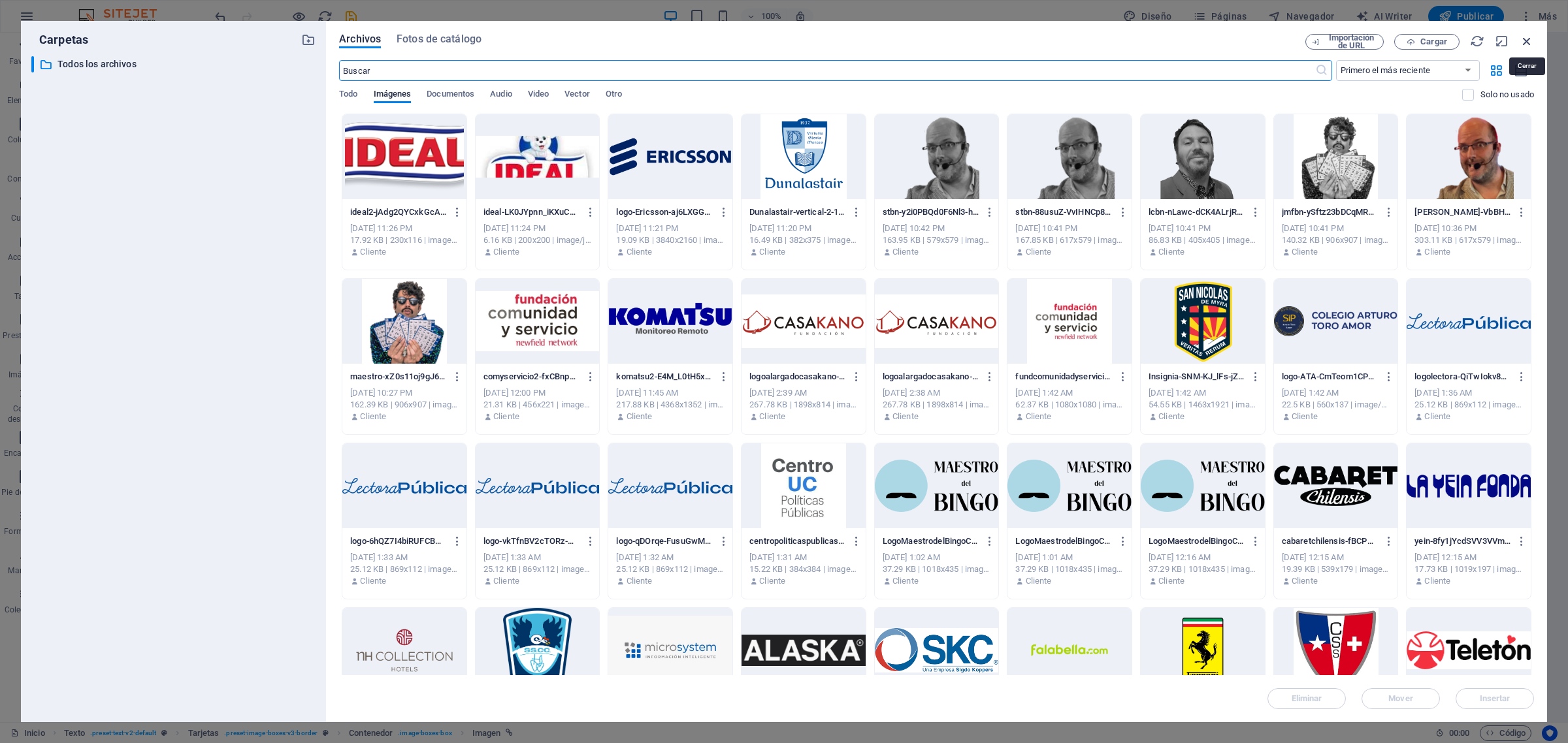
click at [1530, 39] on icon "button" at bounding box center [1527, 40] width 14 height 14
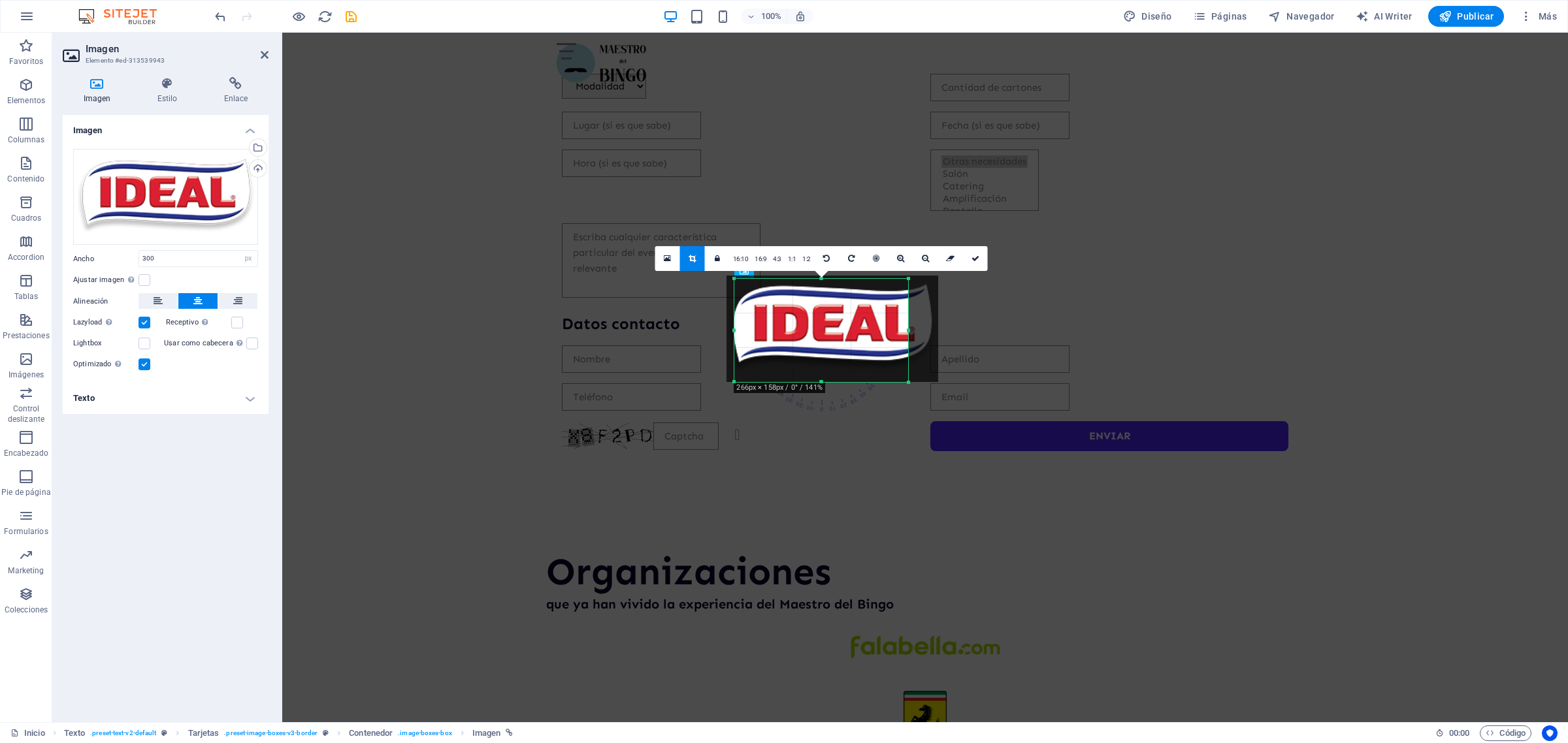
drag, startPoint x: 845, startPoint y: 330, endPoint x: 1029, endPoint y: 348, distance: 184.9
drag, startPoint x: 824, startPoint y: 380, endPoint x: 818, endPoint y: 366, distance: 15.2
click at [818, 366] on div at bounding box center [821, 367] width 174 height 5
click at [903, 325] on div at bounding box center [832, 328] width 211 height 106
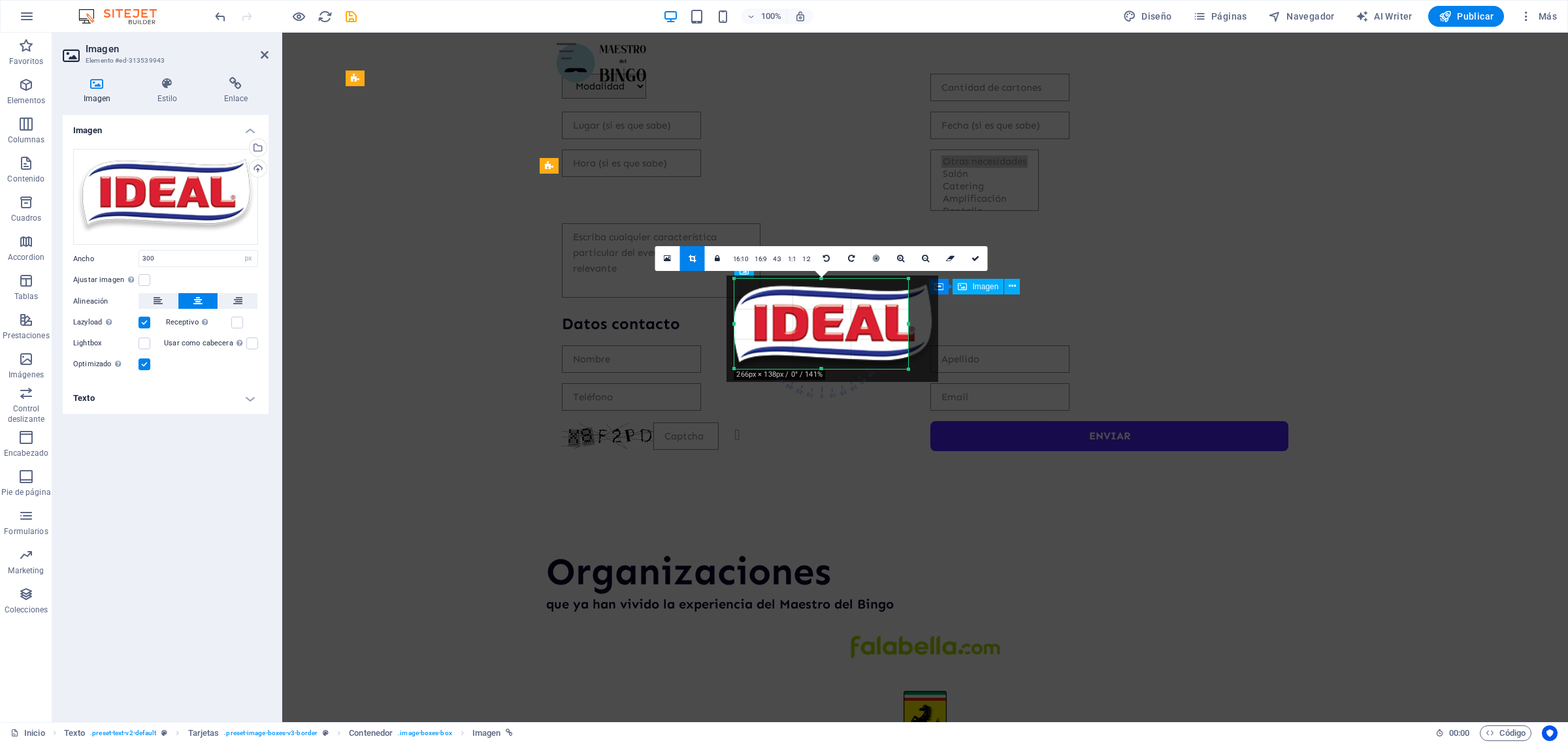
type input "266"
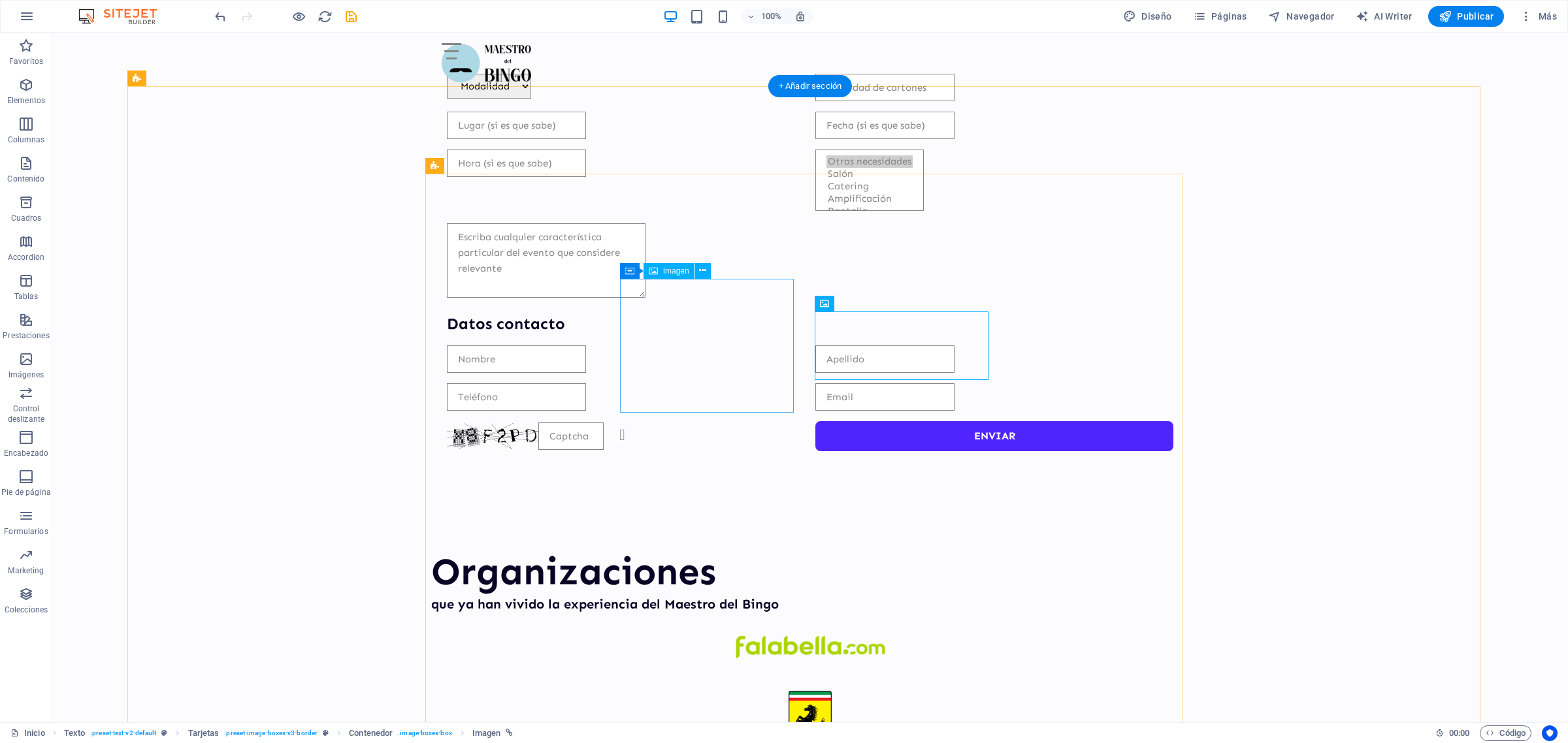
select select "px"
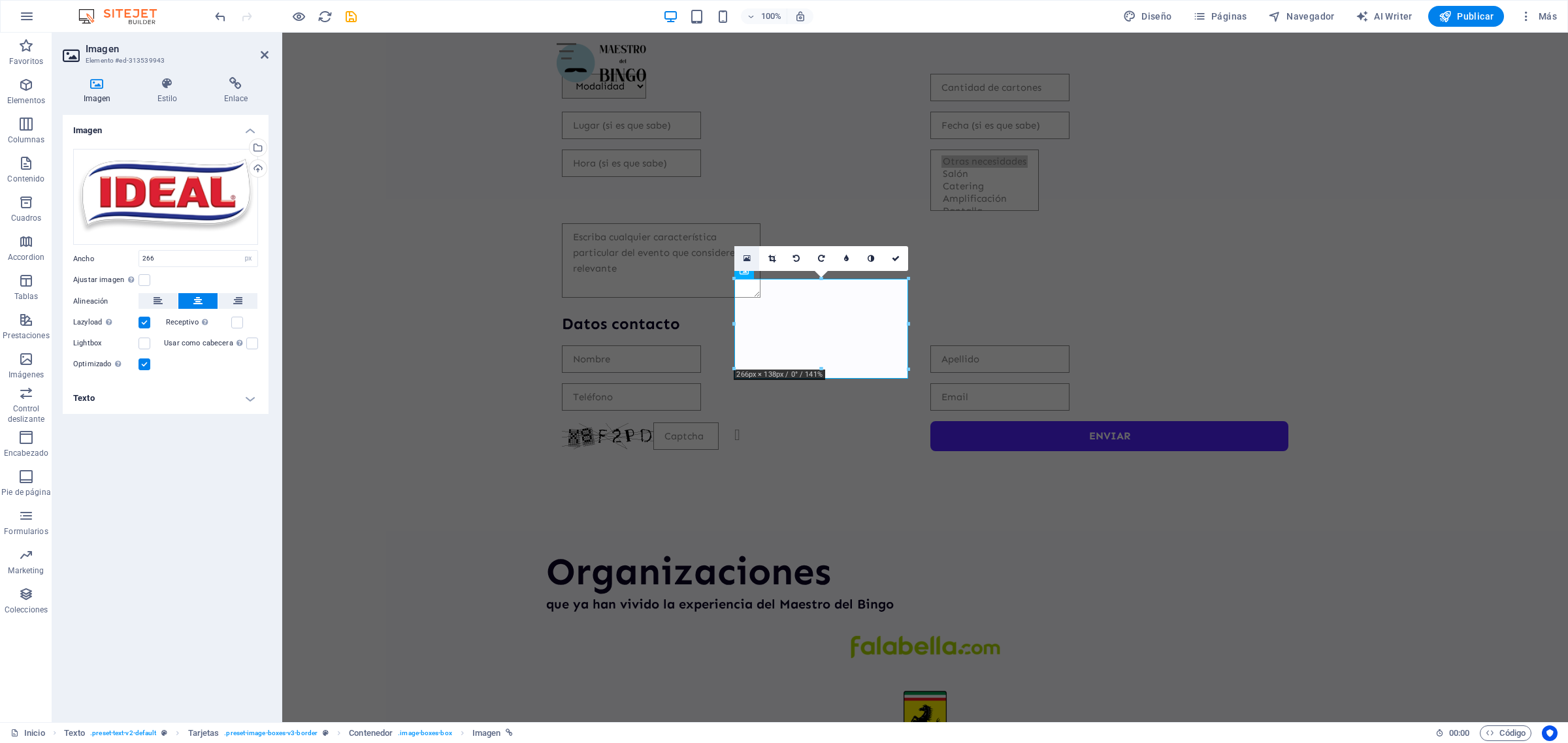
click at [750, 256] on link at bounding box center [747, 259] width 25 height 25
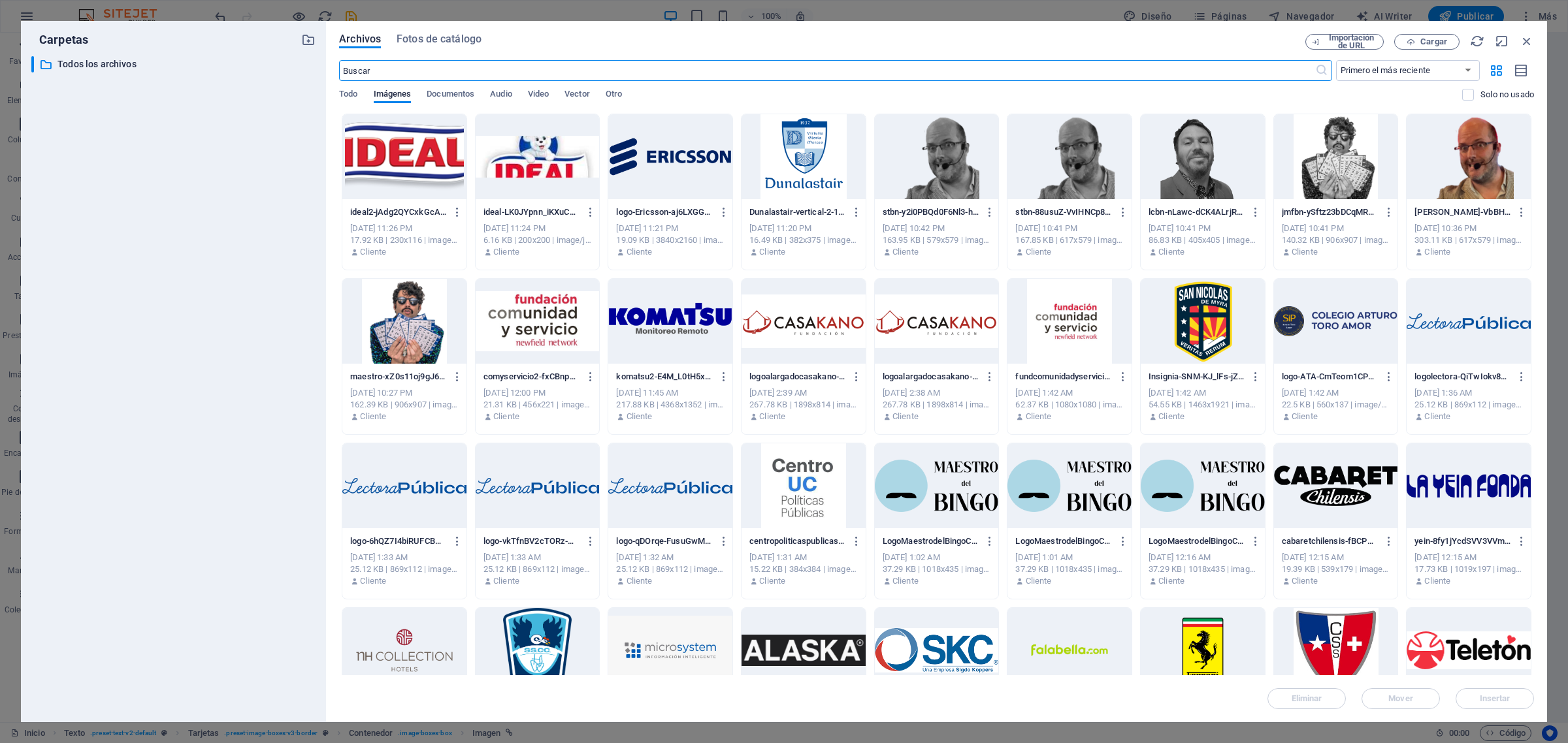
click at [405, 158] on div at bounding box center [404, 156] width 124 height 85
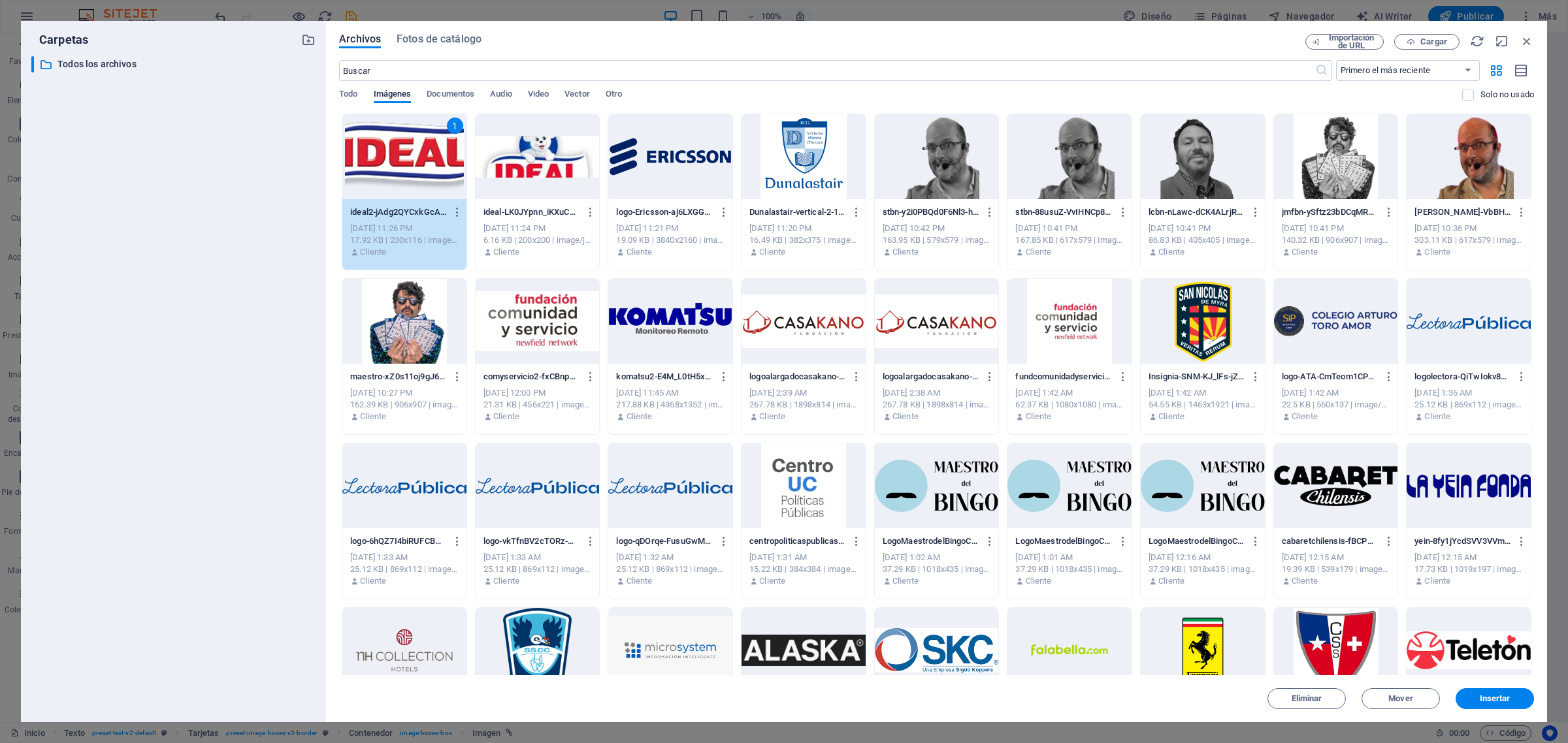
click at [405, 158] on div "1" at bounding box center [404, 156] width 124 height 85
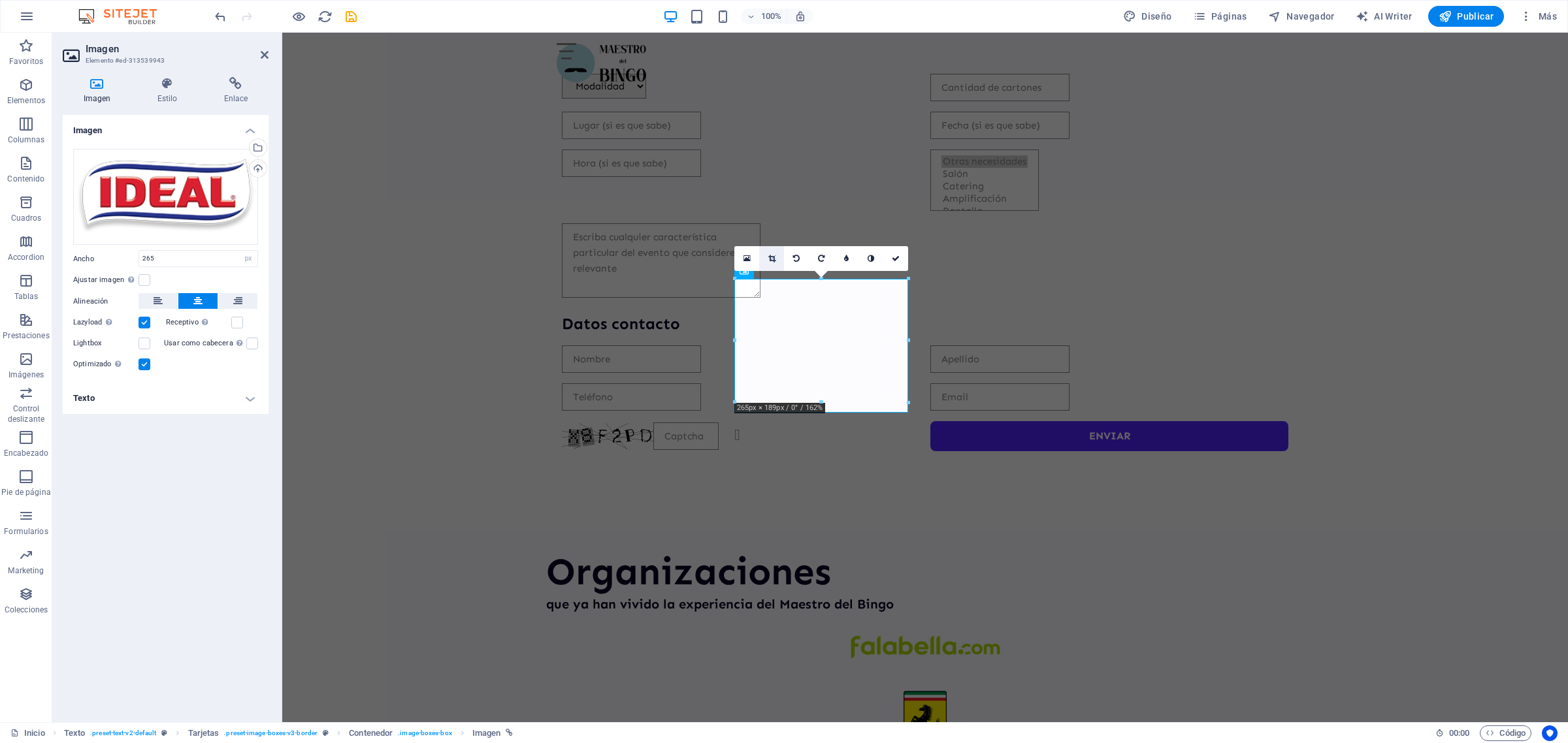
click at [769, 255] on icon at bounding box center [771, 259] width 7 height 8
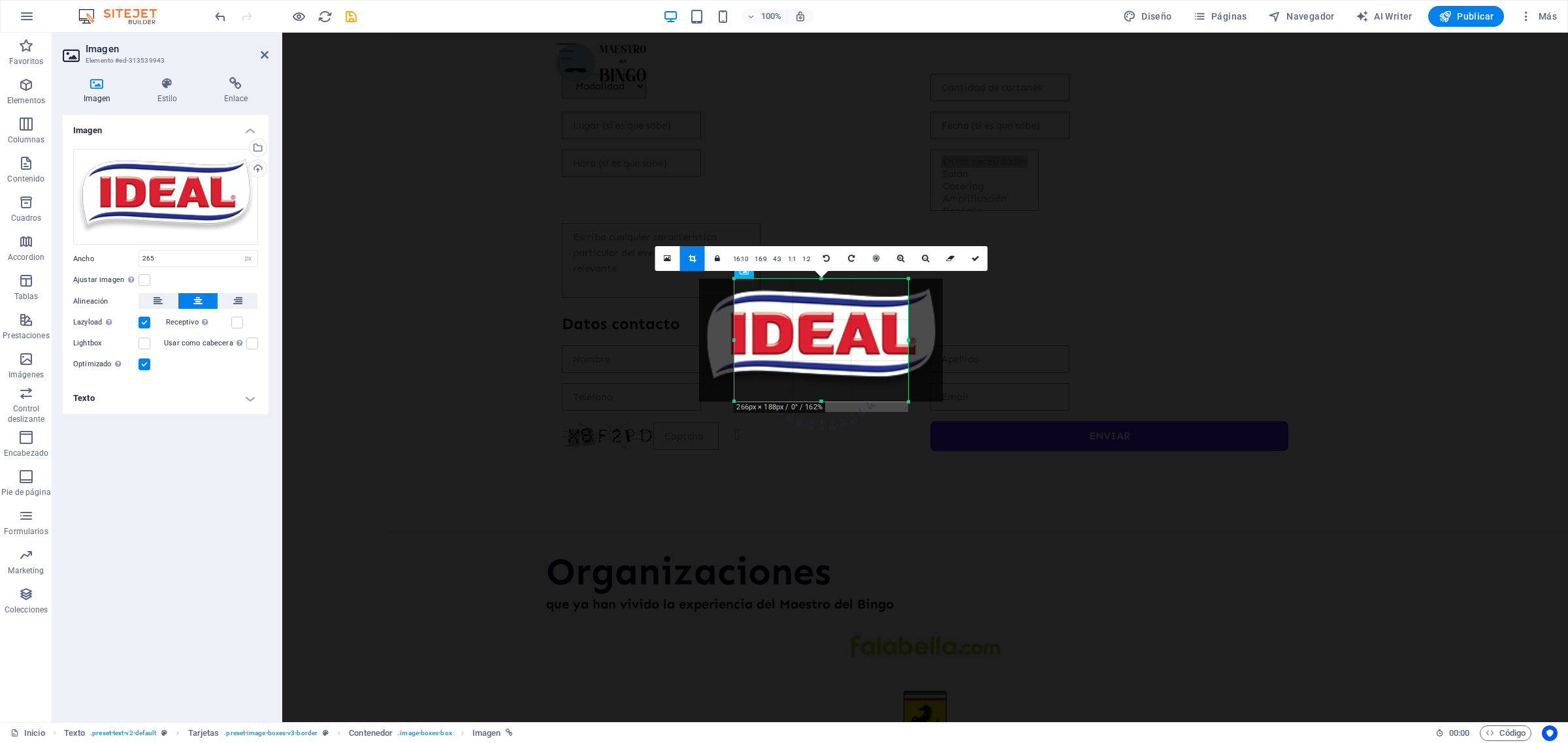
drag, startPoint x: 909, startPoint y: 339, endPoint x: 951, endPoint y: 341, distance: 42.0
click at [908, 341] on div "180 170 160 150 140 130 120 110 100 90 80 70 60 50 40 30 20 10 0 -10 -20 -30 -4…" at bounding box center [821, 340] width 174 height 123
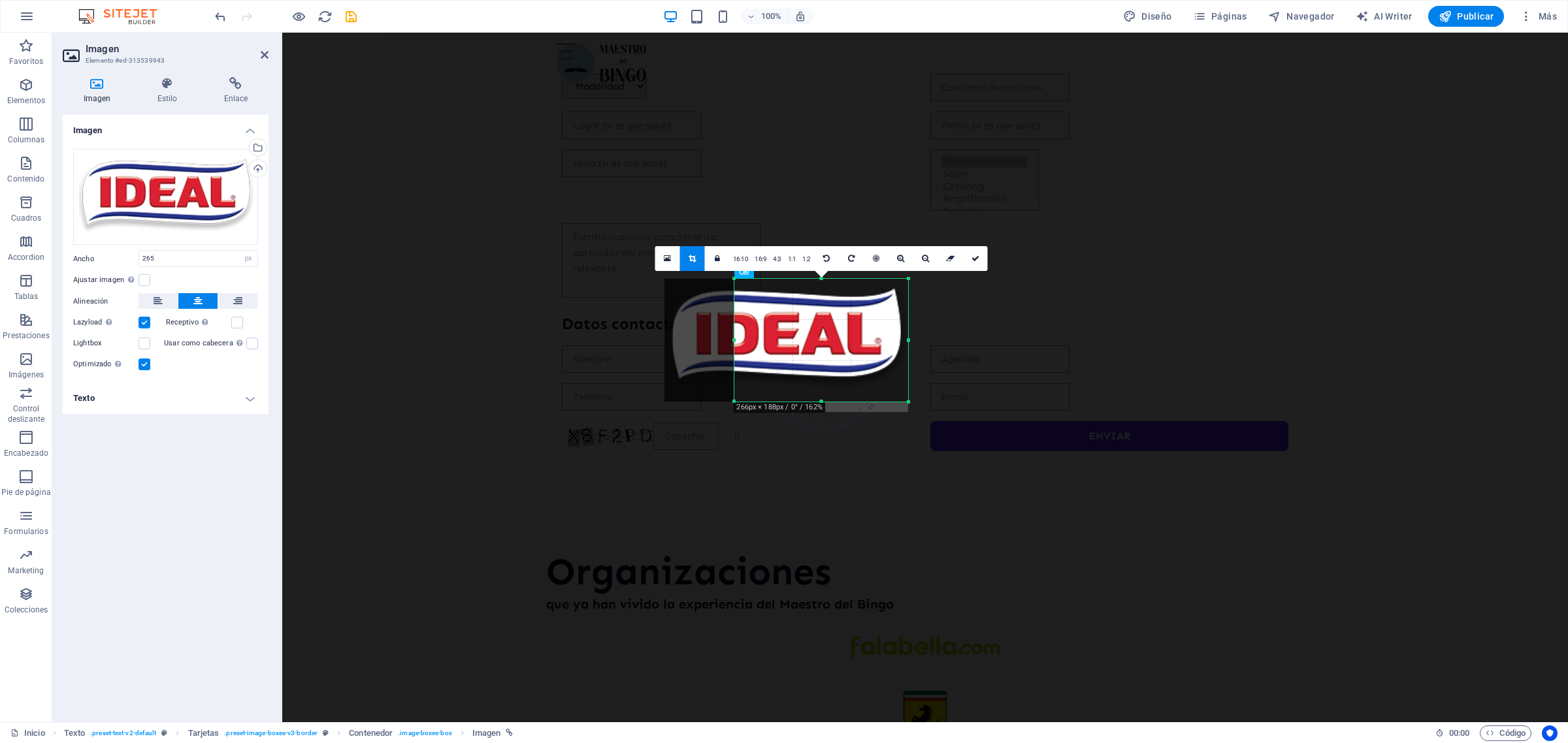
drag, startPoint x: 835, startPoint y: 347, endPoint x: 798, endPoint y: 353, distance: 37.5
click at [798, 353] on div at bounding box center [786, 340] width 244 height 123
drag, startPoint x: 733, startPoint y: 341, endPoint x: 740, endPoint y: 338, distance: 7.6
click at [740, 338] on div "180 170 160 150 140 130 120 110 100 90 80 70 60 50 40 30 20 10 0 -10 -20 -30 -4…" at bounding box center [821, 340] width 168 height 123
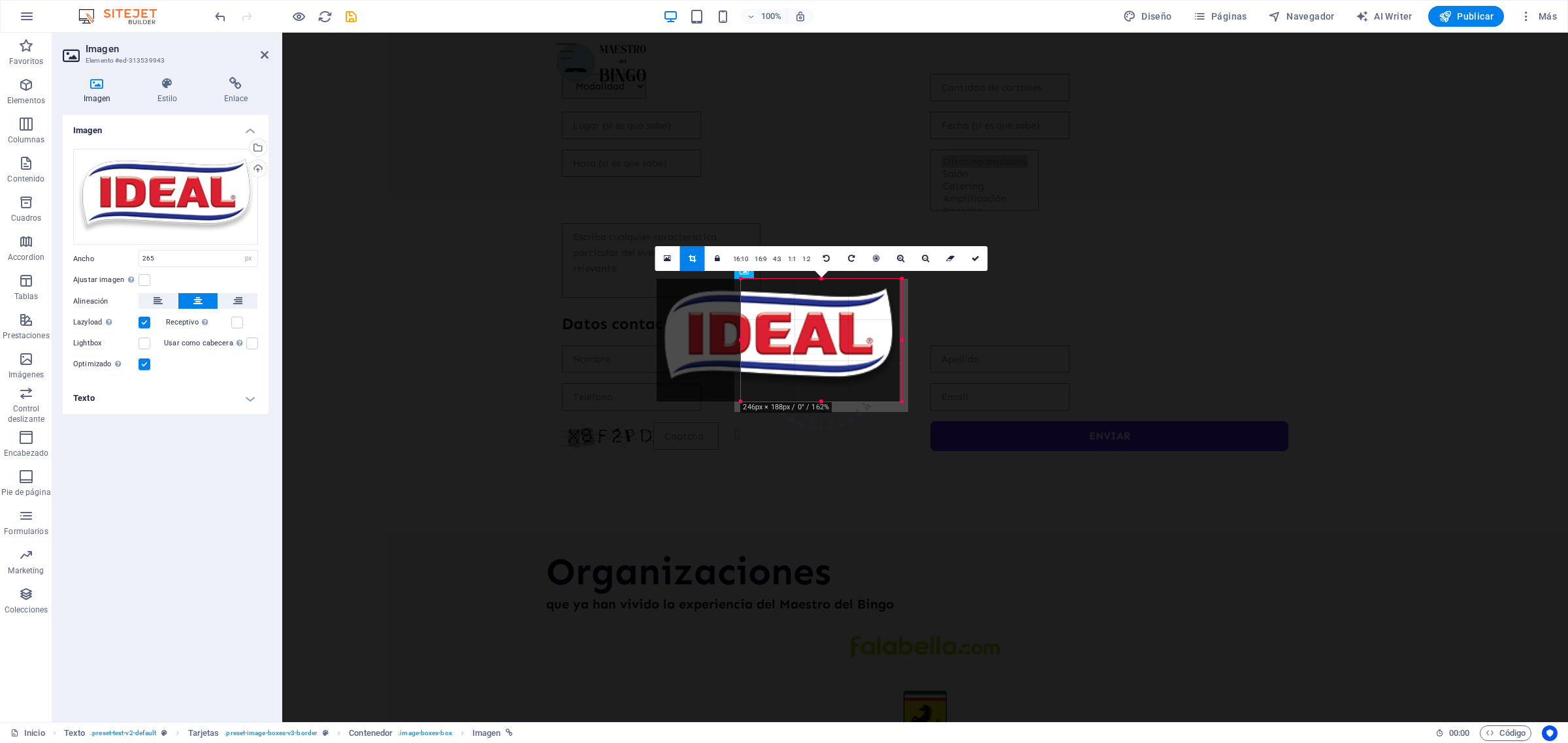
drag, startPoint x: 740, startPoint y: 337, endPoint x: 749, endPoint y: 337, distance: 9.0
click at [749, 337] on div "180 170 160 150 140 130 120 110 100 90 80 70 60 50 40 30 20 10 0 -10 -20 -30 -4…" at bounding box center [822, 340] width 161 height 123
click at [720, 259] on icon at bounding box center [716, 259] width 5 height 8
click at [713, 261] on link at bounding box center [717, 259] width 25 height 25
drag, startPoint x: 821, startPoint y: 401, endPoint x: 814, endPoint y: 380, distance: 22.1
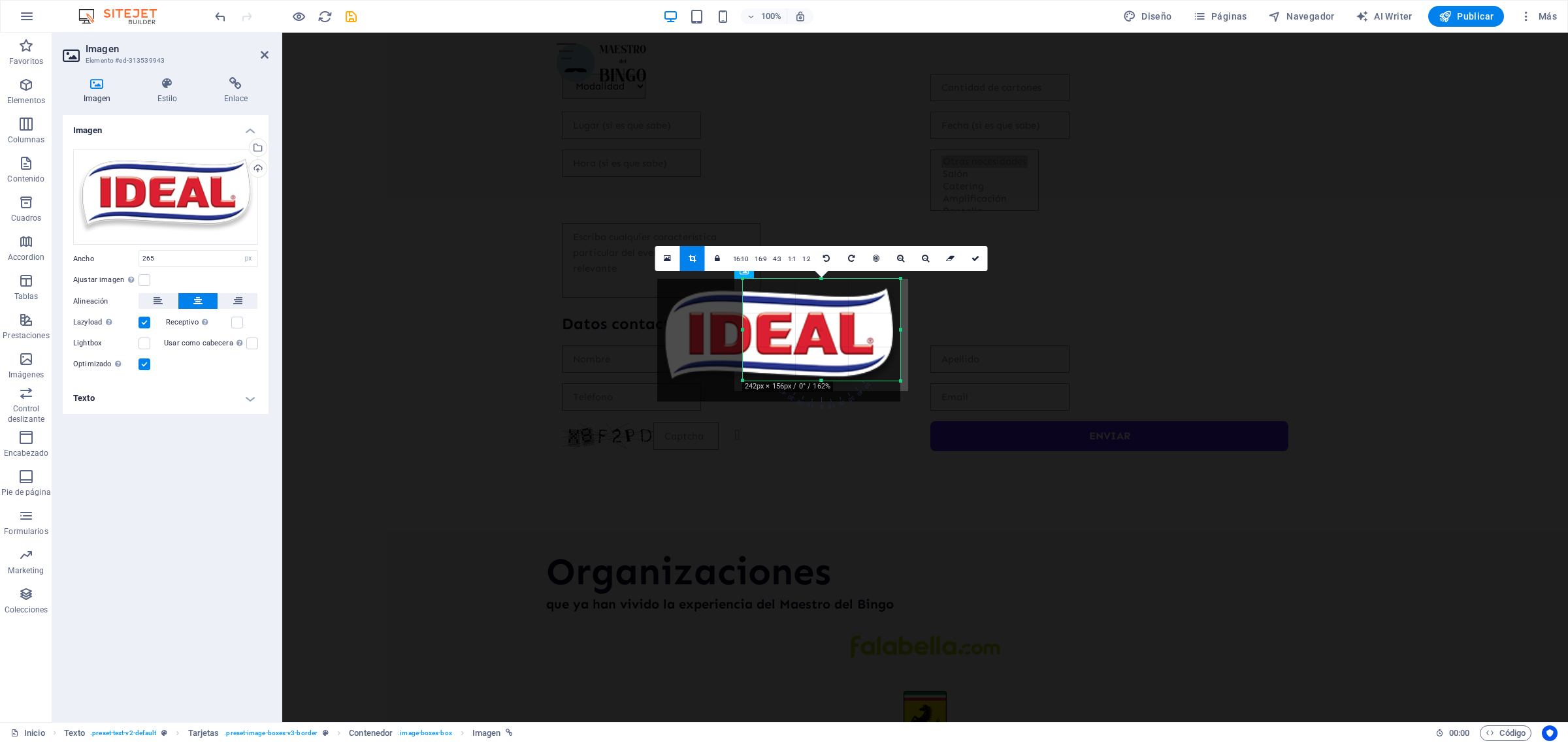
click at [814, 380] on div at bounding box center [822, 381] width 158 height 5
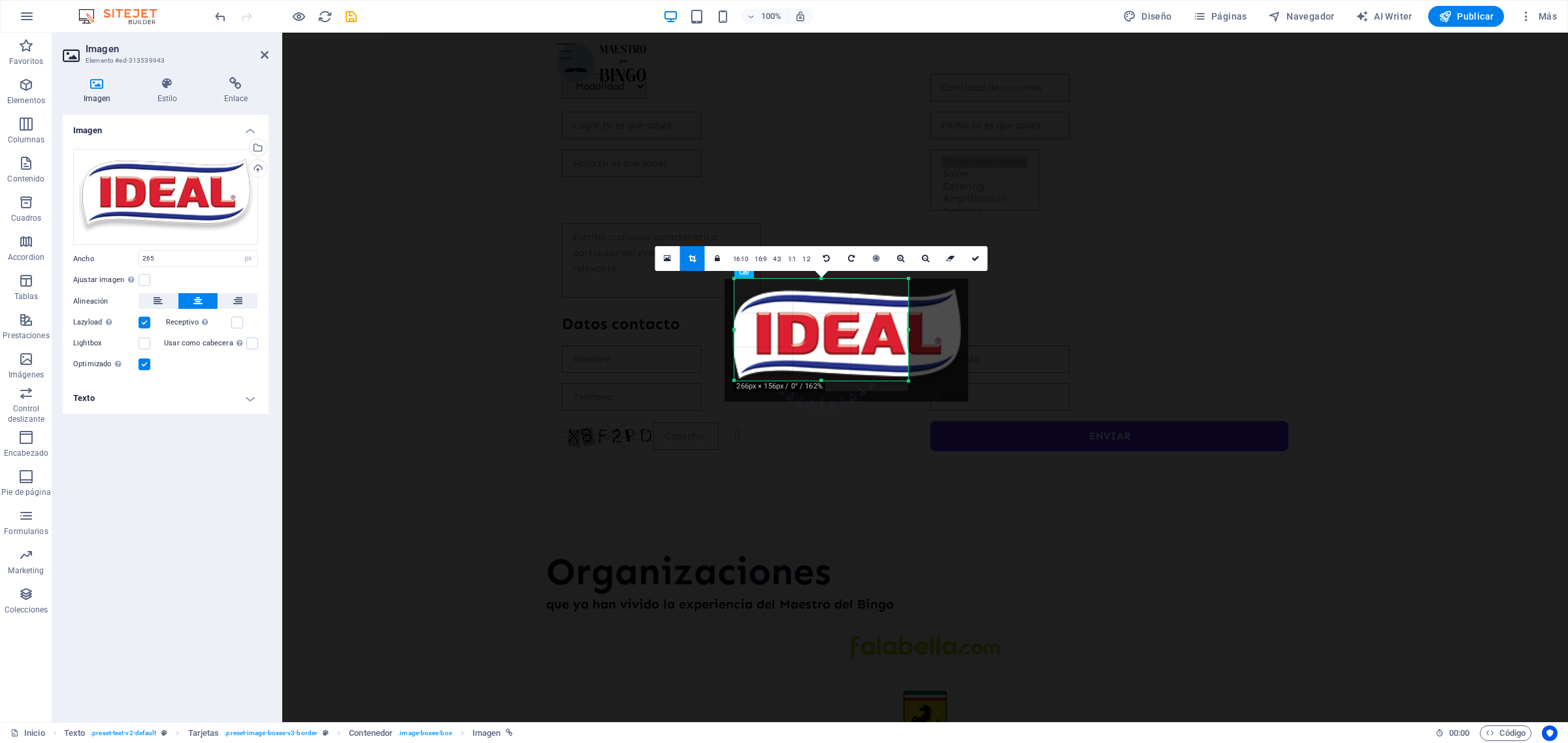
drag, startPoint x: 743, startPoint y: 331, endPoint x: 667, endPoint y: 334, distance: 76.1
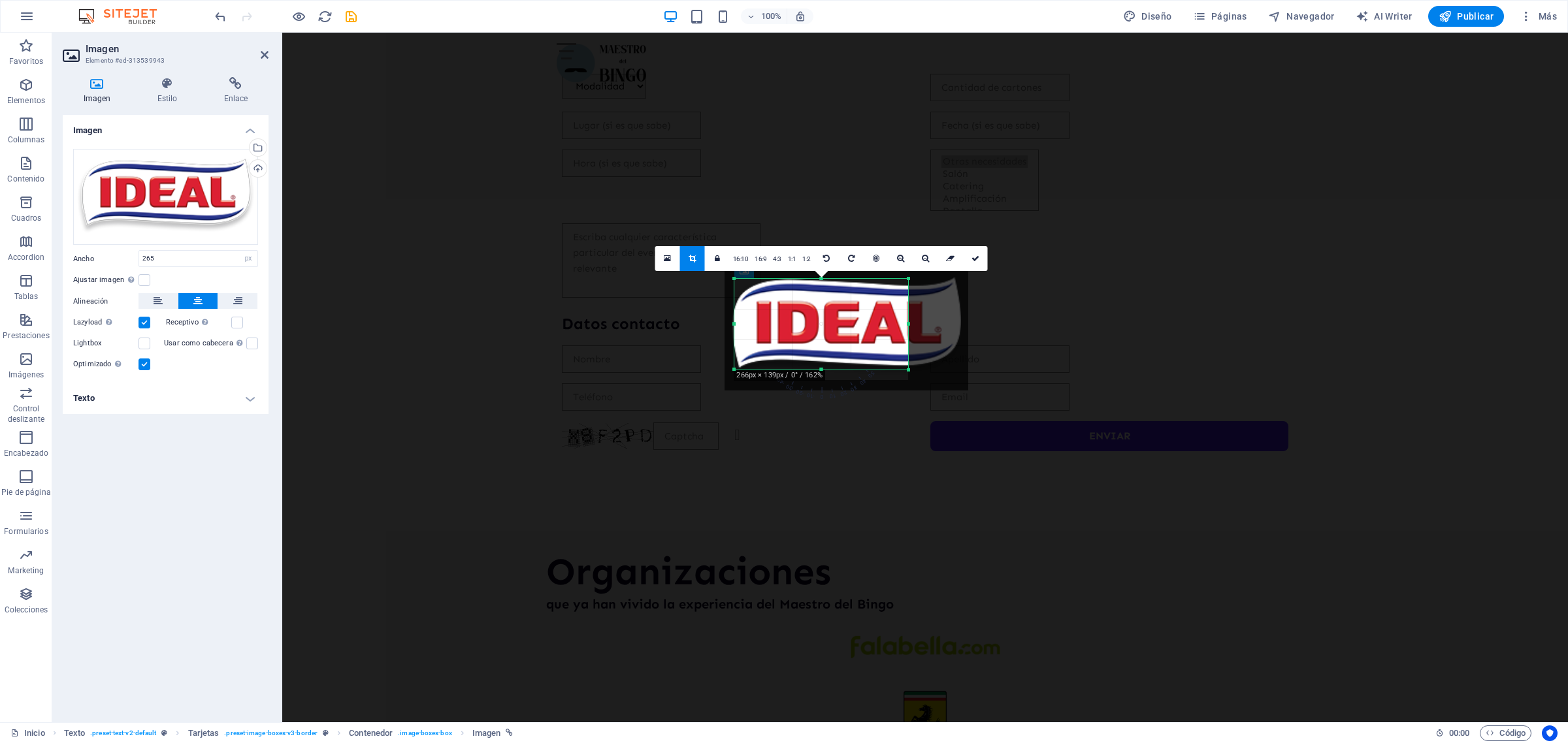
drag, startPoint x: 907, startPoint y: 280, endPoint x: 969, endPoint y: 290, distance: 62.8
click at [908, 290] on div "180 170 160 150 140 130 120 110 100 90 80 70 60 50 40 30 20 10 0 -10 -20 -30 -4…" at bounding box center [821, 324] width 174 height 91
drag, startPoint x: 907, startPoint y: 327, endPoint x: 1030, endPoint y: 334, distance: 123.2
click at [971, 260] on icon at bounding box center [975, 259] width 8 height 8
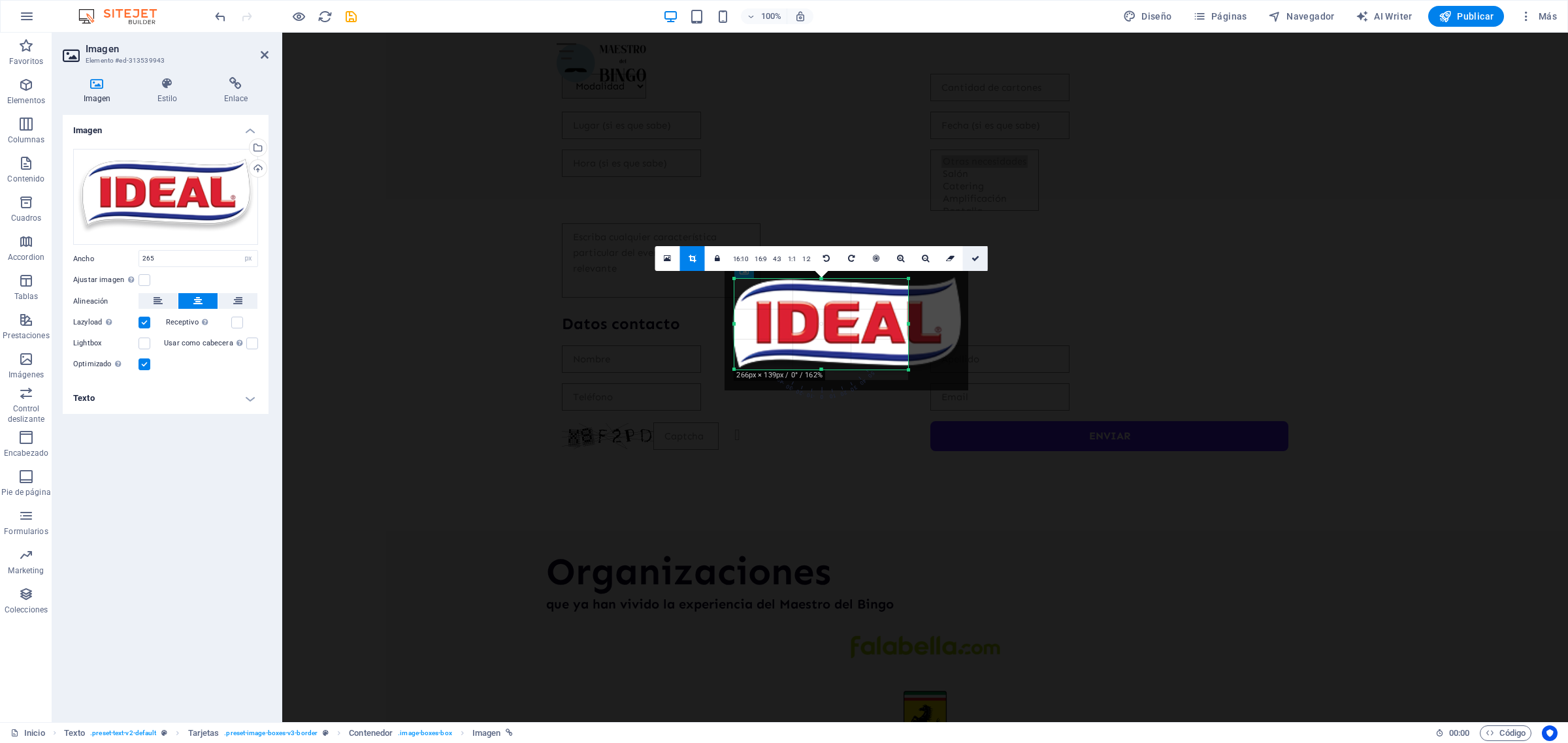
type input "266"
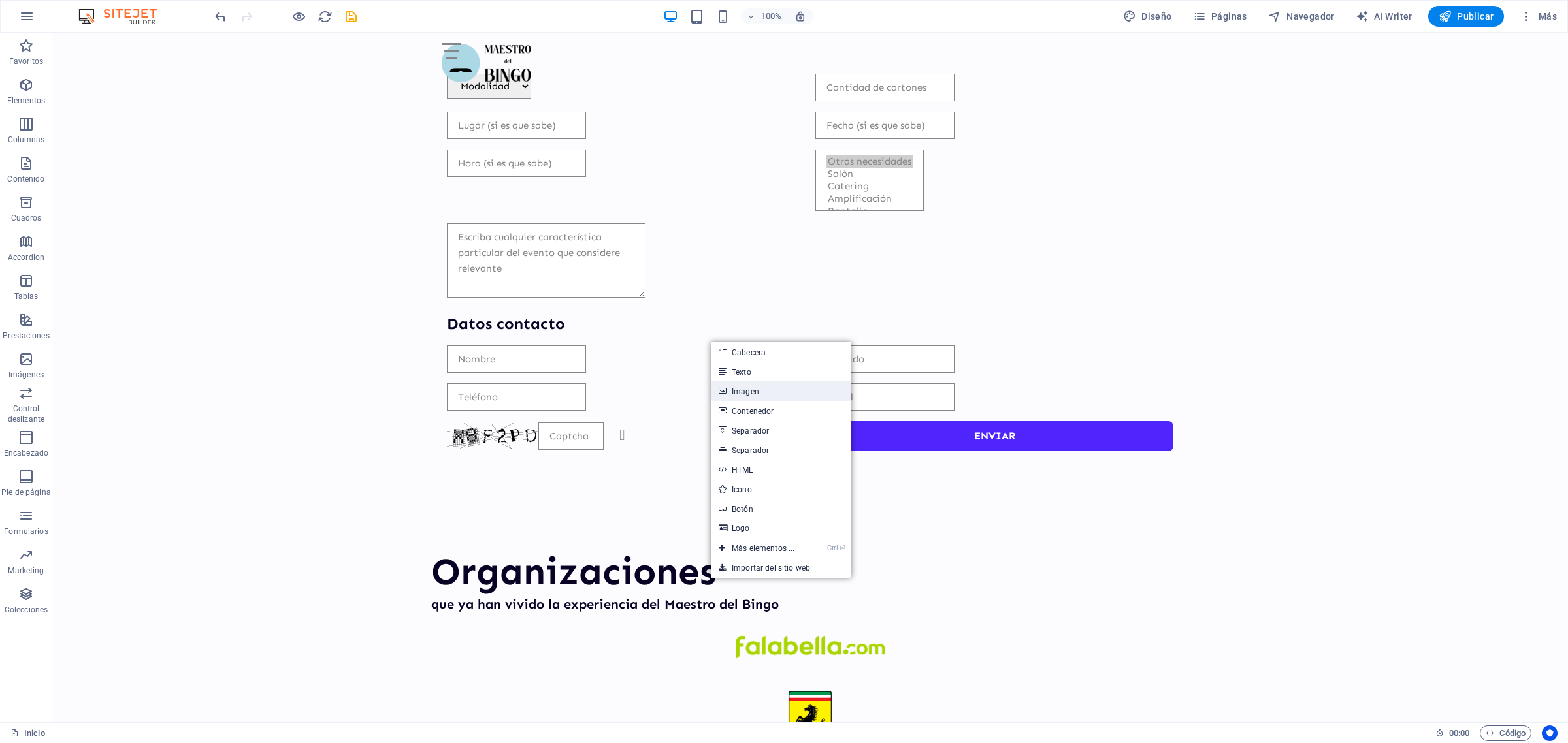
click at [747, 388] on link "Imagen" at bounding box center [781, 391] width 140 height 19
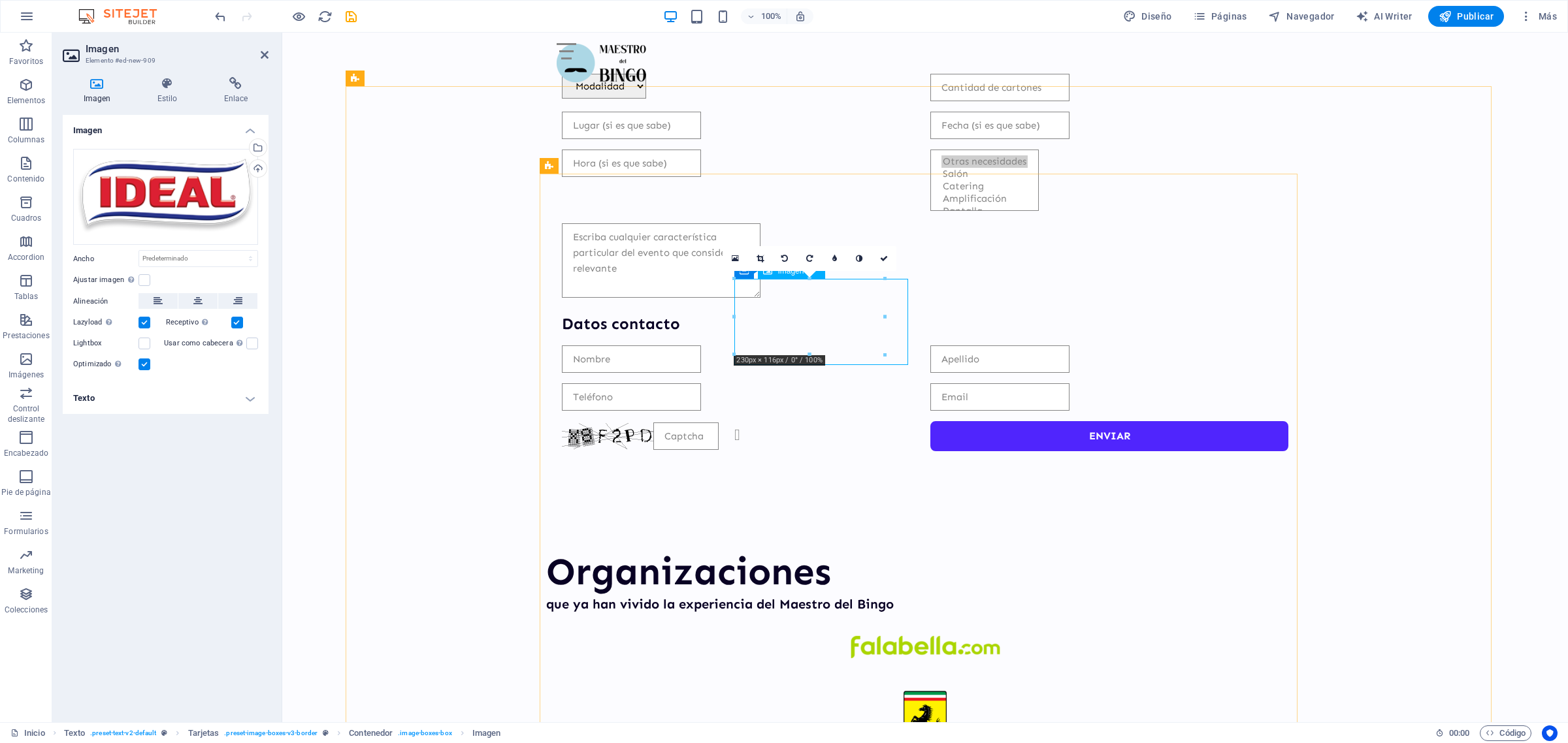
click at [198, 300] on icon at bounding box center [199, 301] width 10 height 15
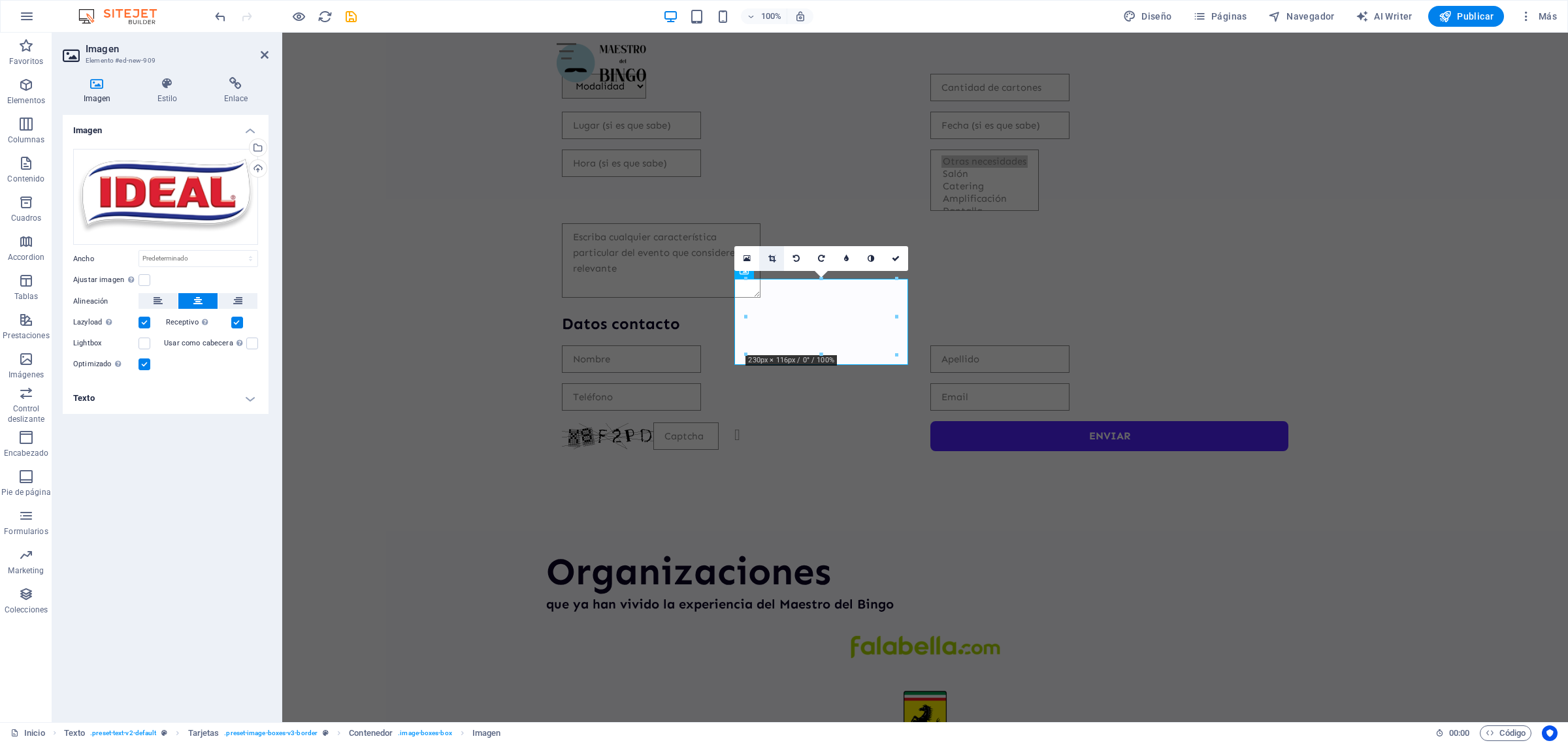
click at [769, 255] on icon at bounding box center [771, 259] width 7 height 8
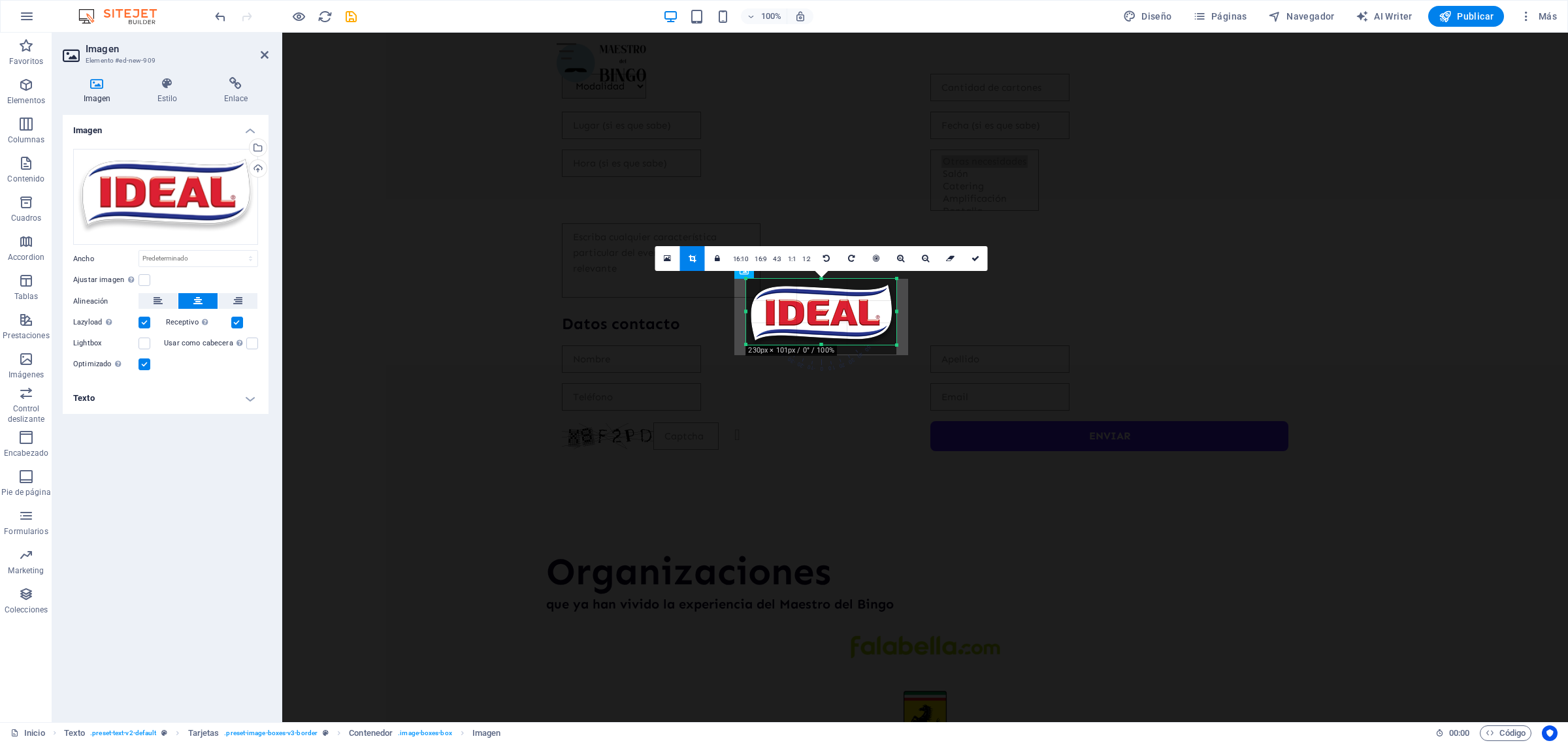
drag, startPoint x: 820, startPoint y: 351, endPoint x: 817, endPoint y: 343, distance: 8.5
click at [817, 343] on div "180 170 160 150 140 130 120 110 100 90 80 70 60 50 40 30 20 10 0 -10 -20 -30 -4…" at bounding box center [821, 312] width 151 height 66
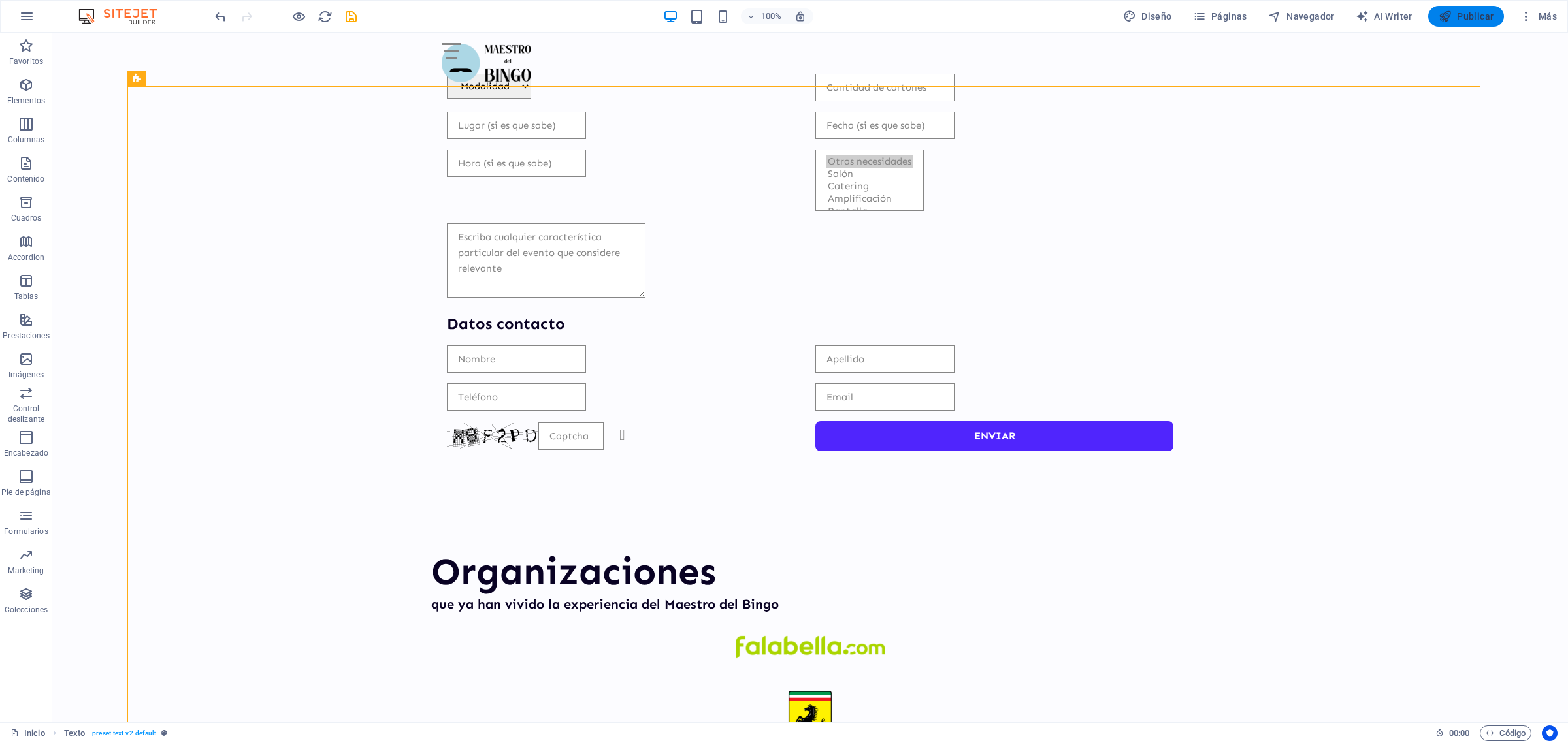
click at [1454, 14] on span "Publicar" at bounding box center [1466, 16] width 56 height 13
select select
